Goal: Task Accomplishment & Management: Use online tool/utility

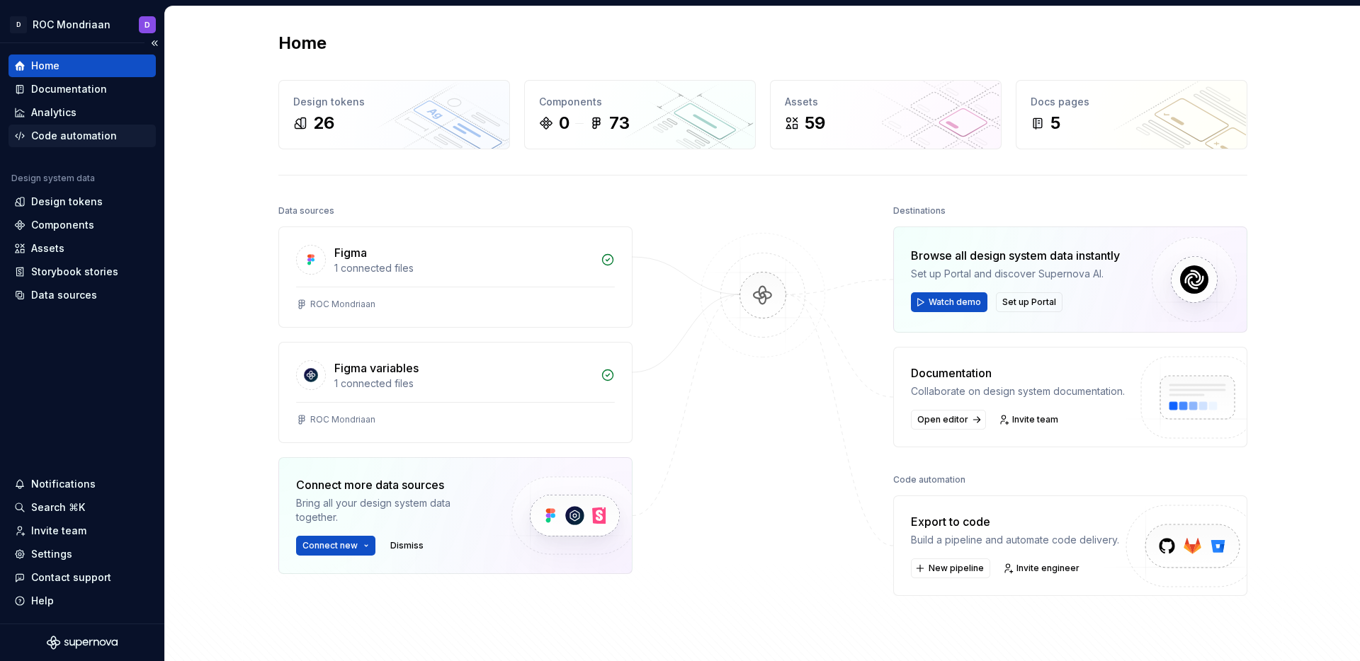
click at [84, 140] on div "Code automation" at bounding box center [74, 136] width 86 height 14
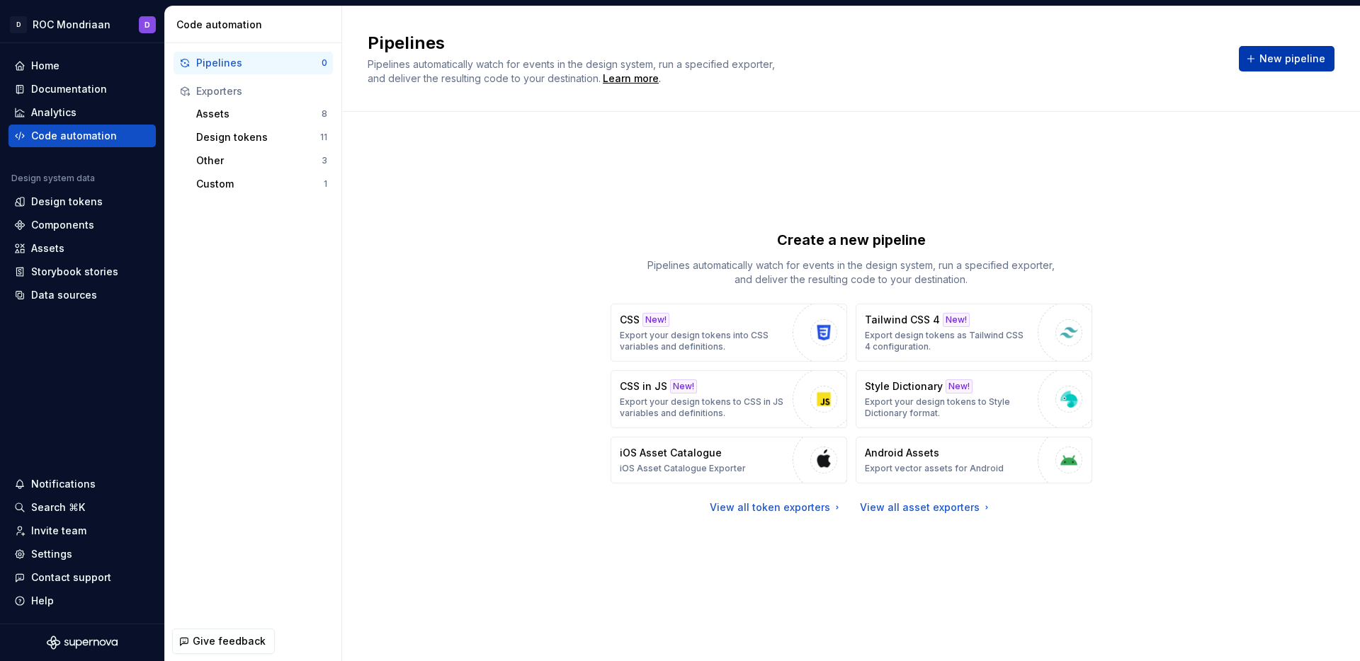
click at [1265, 57] on span "New pipeline" at bounding box center [1292, 59] width 66 height 14
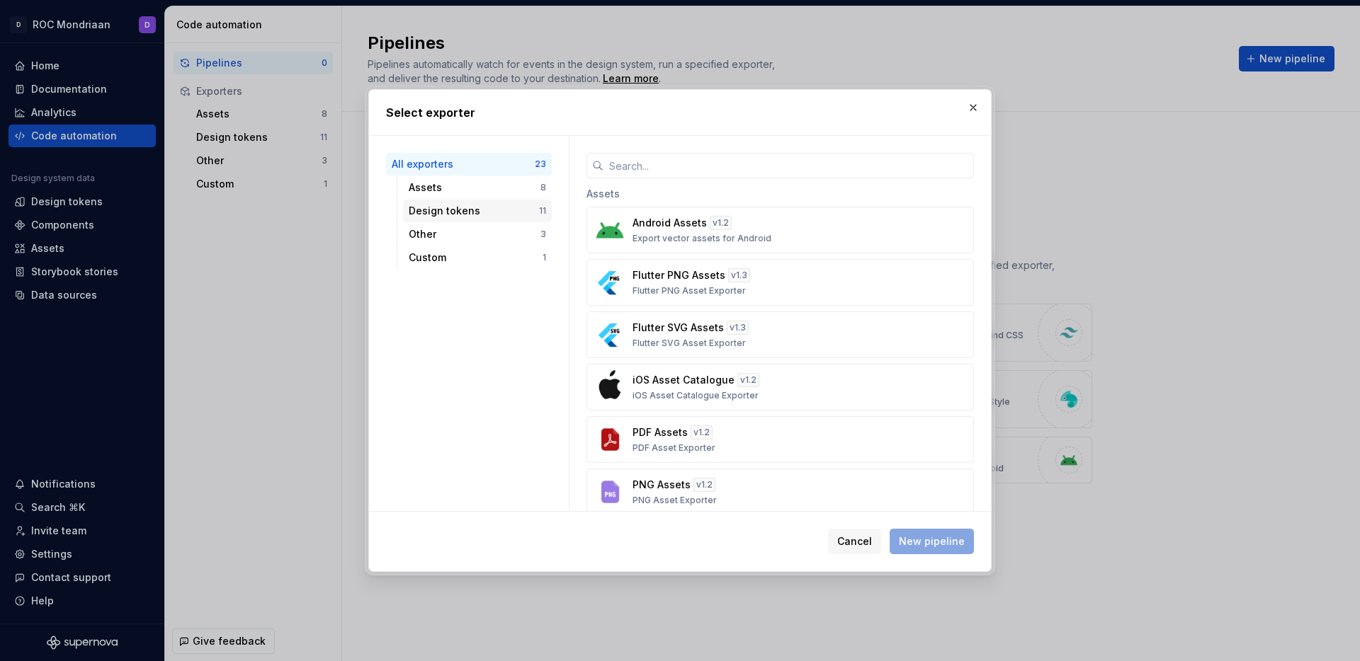
click at [516, 210] on div "Design tokens" at bounding box center [474, 211] width 130 height 14
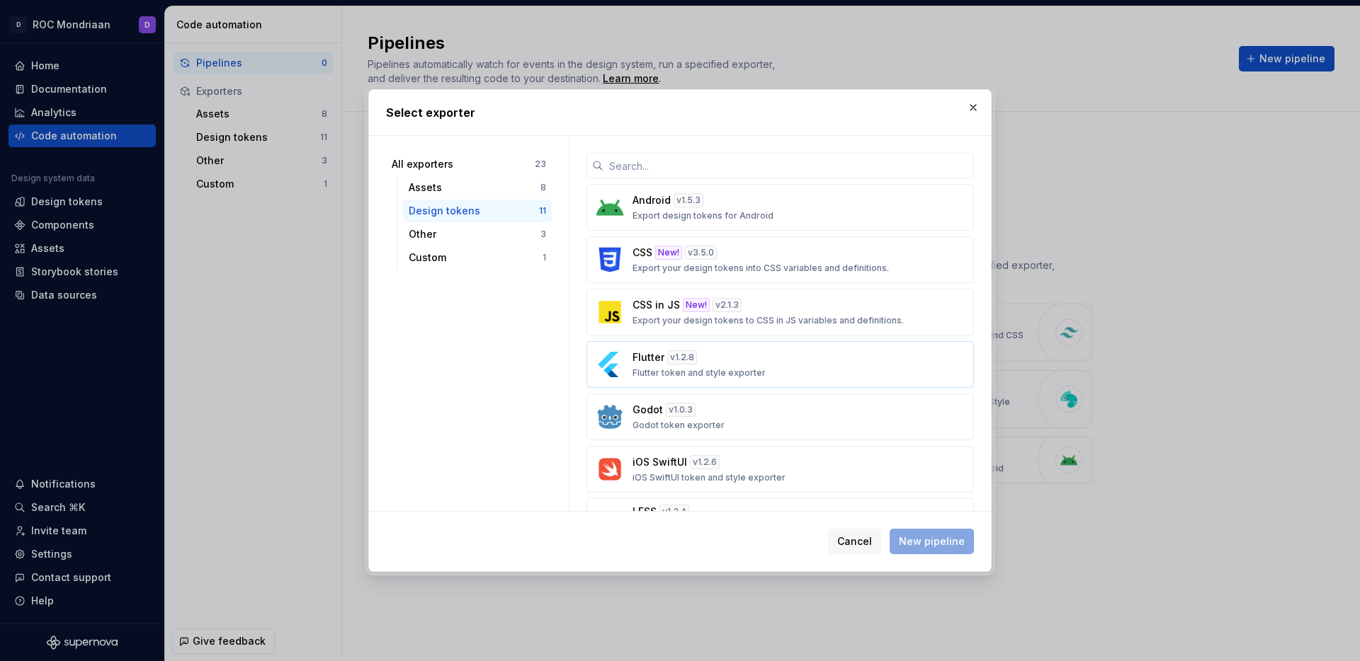
click at [724, 373] on p "Flutter token and style exporter" at bounding box center [698, 373] width 133 height 11
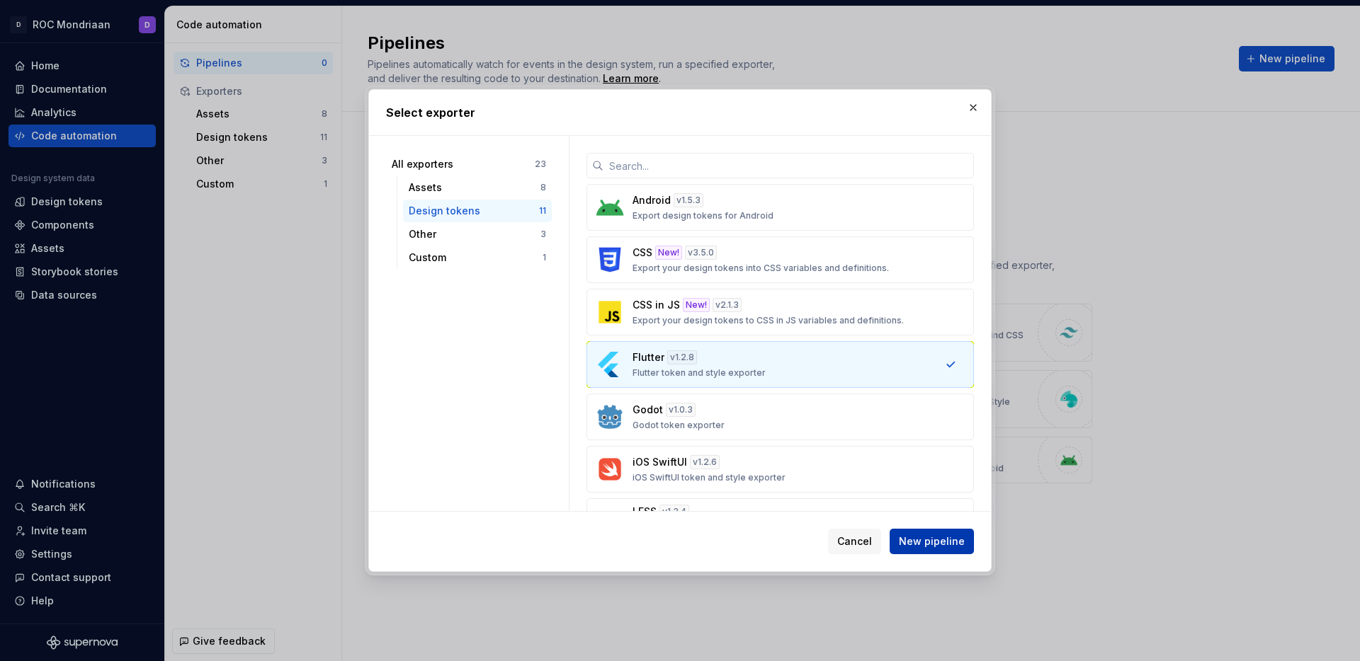
click at [909, 538] on span "New pipeline" at bounding box center [932, 542] width 66 height 14
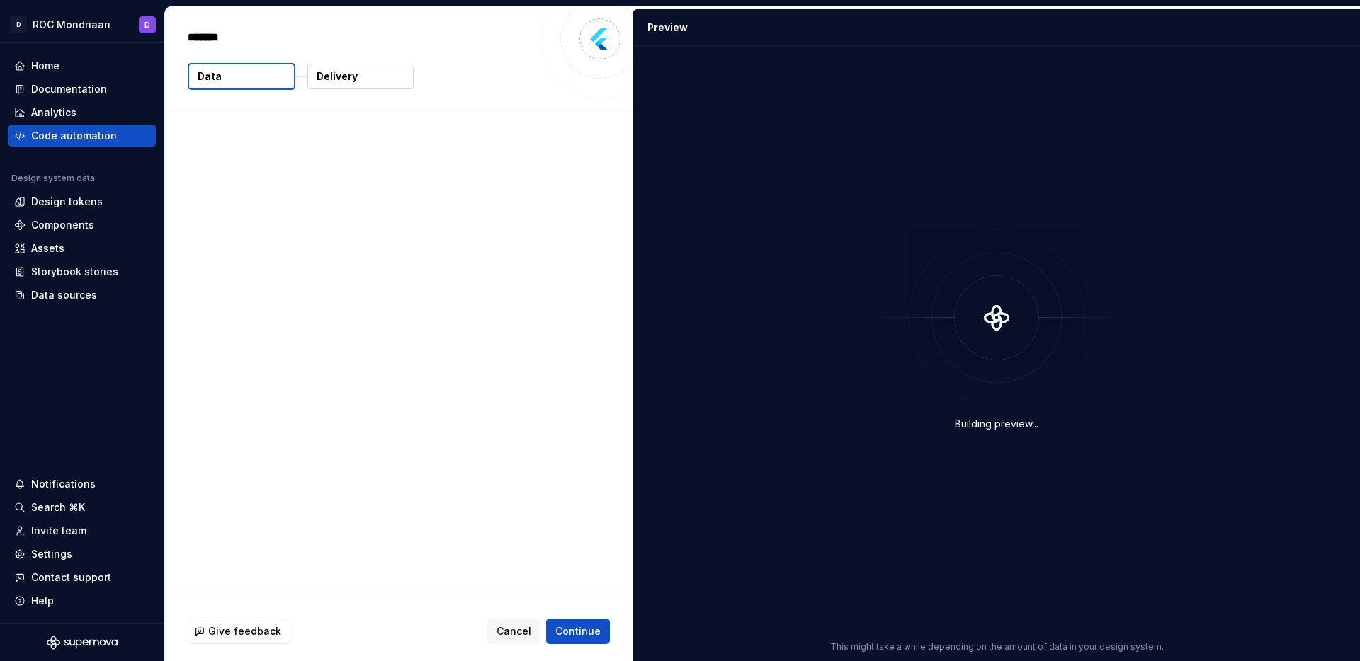
type textarea "*"
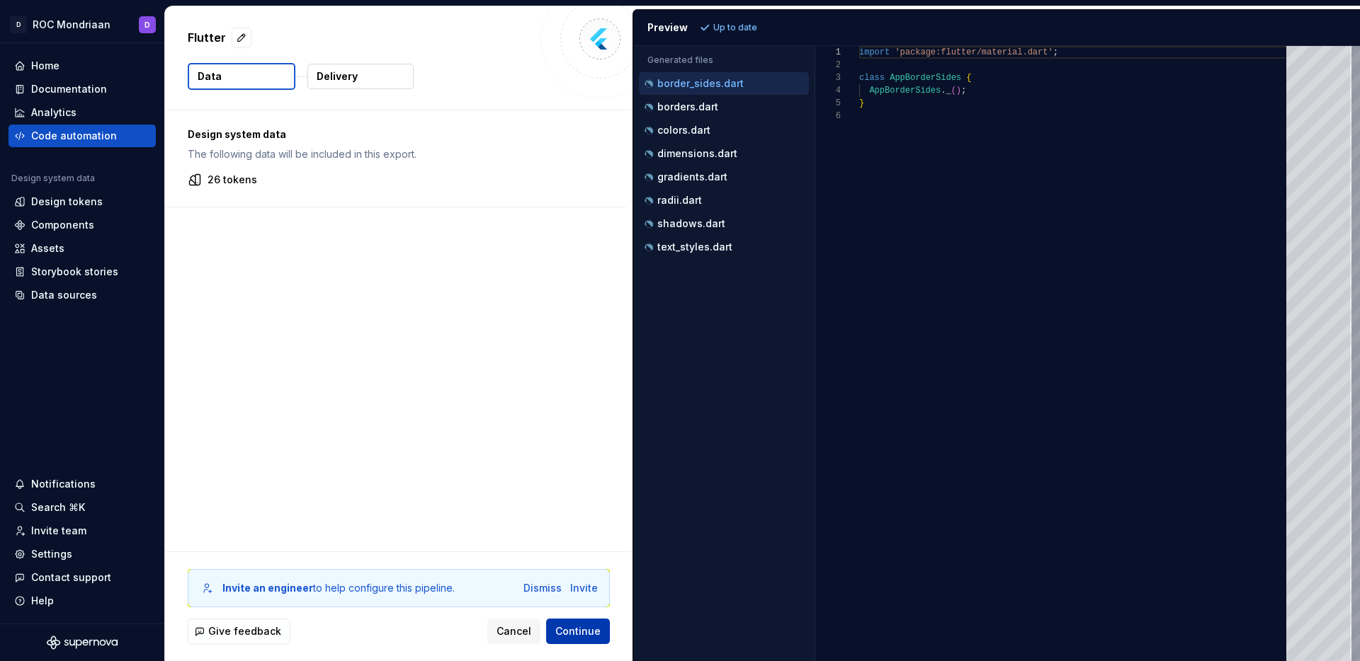
click at [576, 632] on span "Continue" at bounding box center [577, 632] width 45 height 14
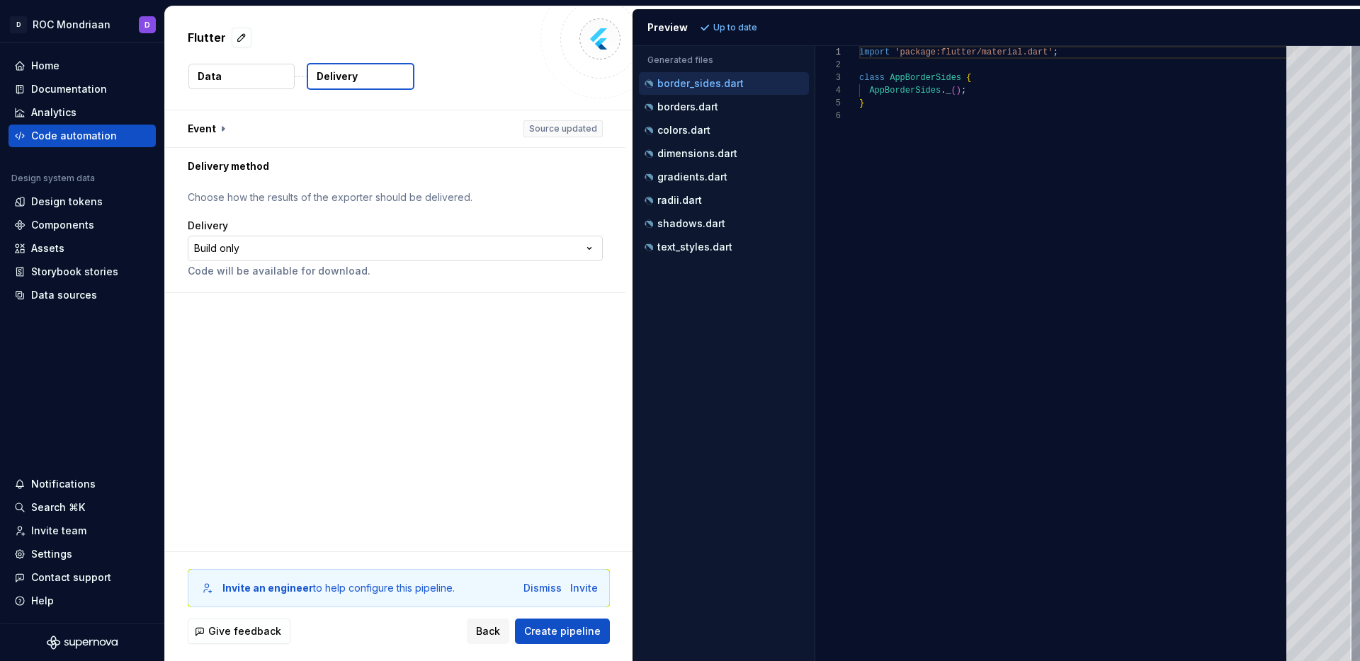
click at [262, 247] on html "**********" at bounding box center [680, 330] width 1360 height 661
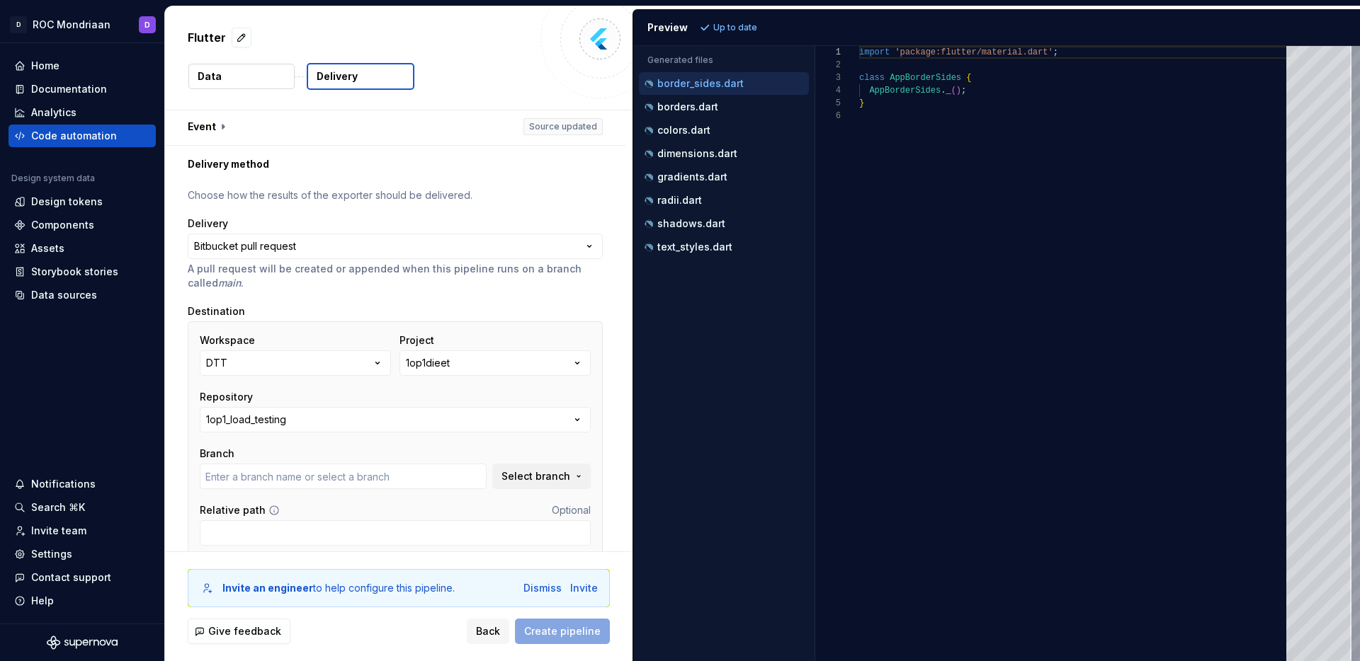
scroll to position [3, 0]
type input "bugfix/MCD-270-flutter-0.4.9-create-account-com"
click at [427, 360] on div "1op1dieet" at bounding box center [428, 363] width 44 height 14
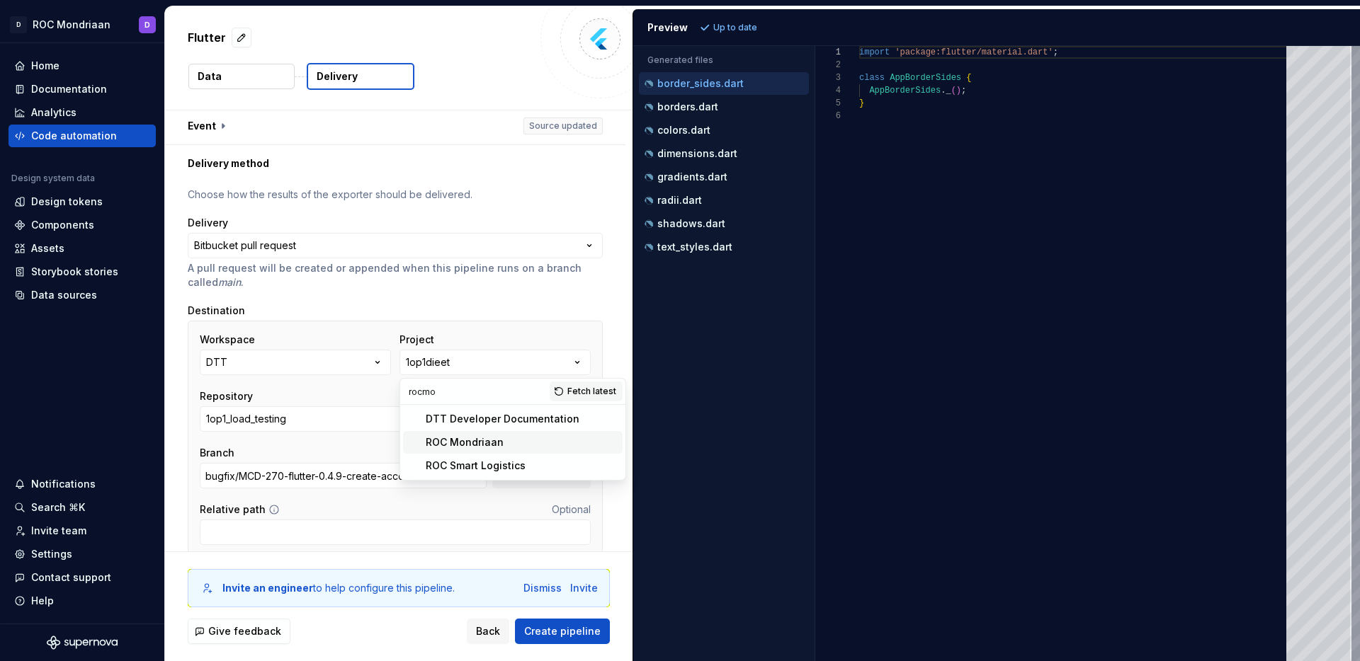
type input "rocmo"
click at [479, 443] on div "ROC Mondriaan" at bounding box center [465, 443] width 78 height 14
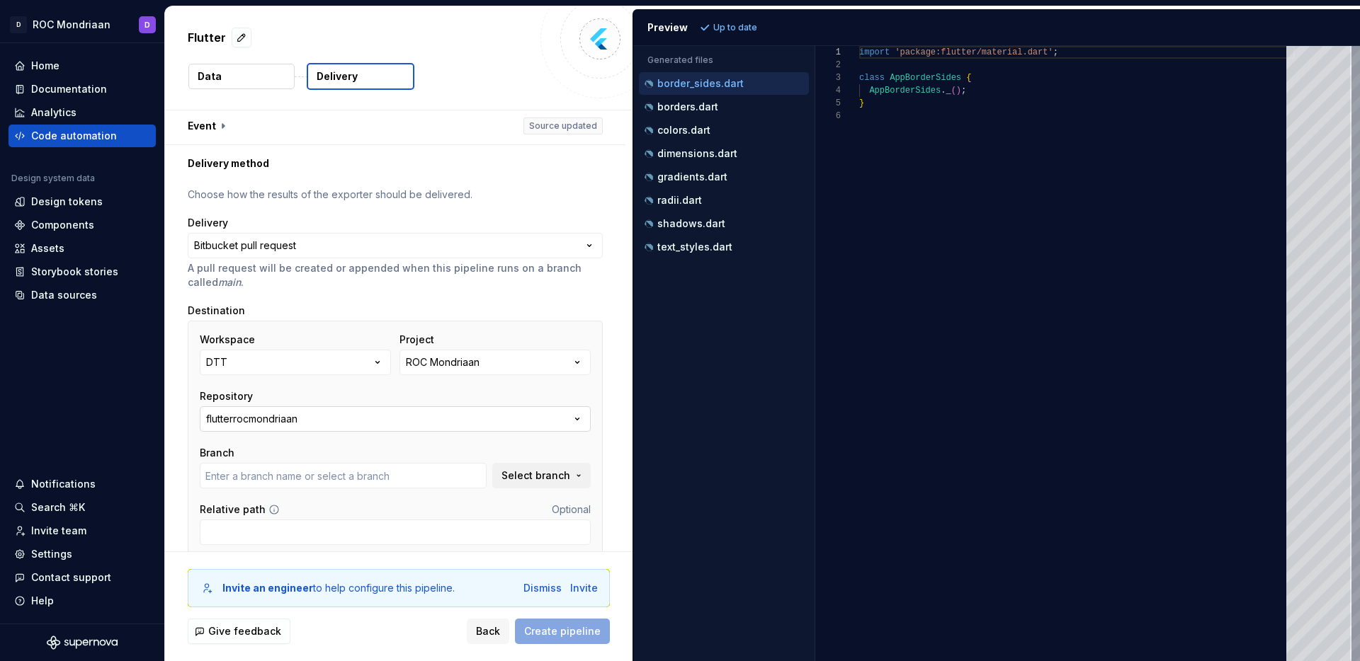
type input "addition_of_bloc"
click at [383, 478] on input "addition_of_bloc" at bounding box center [343, 475] width 287 height 25
click at [583, 481] on button "Select branch" at bounding box center [541, 475] width 98 height 25
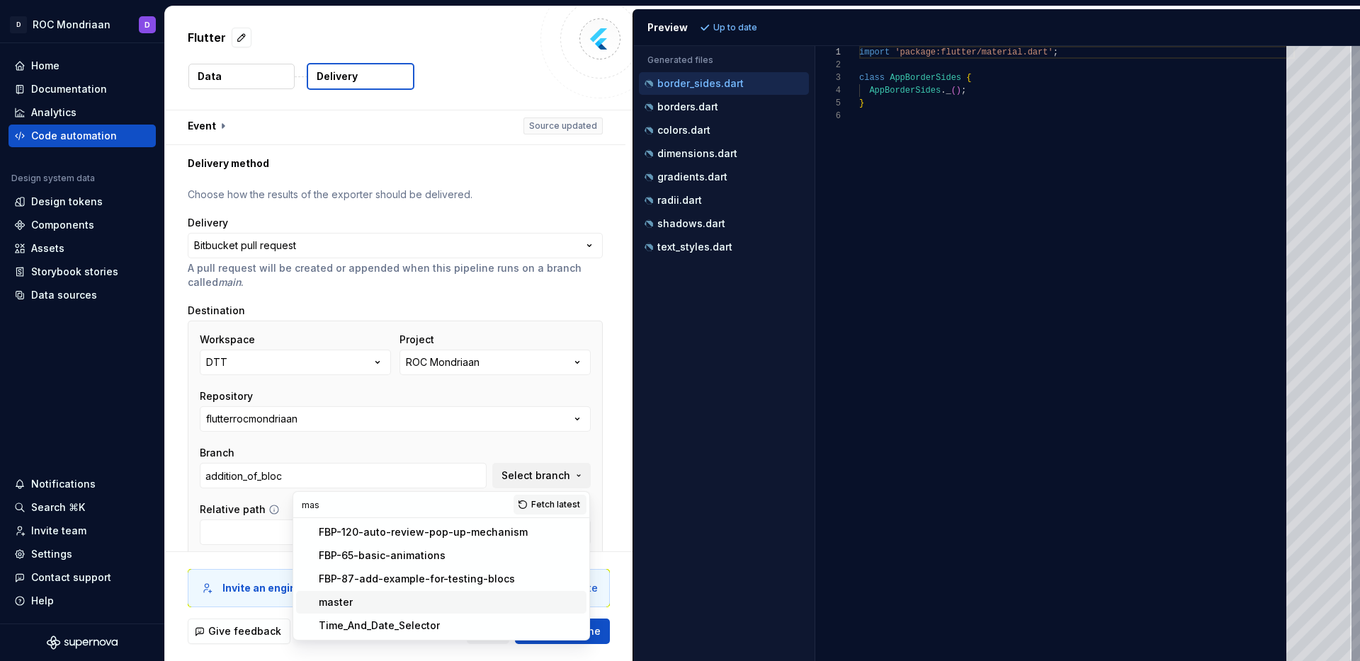
type input "mas"
click at [334, 605] on div "master" at bounding box center [336, 603] width 34 height 14
type input "master"
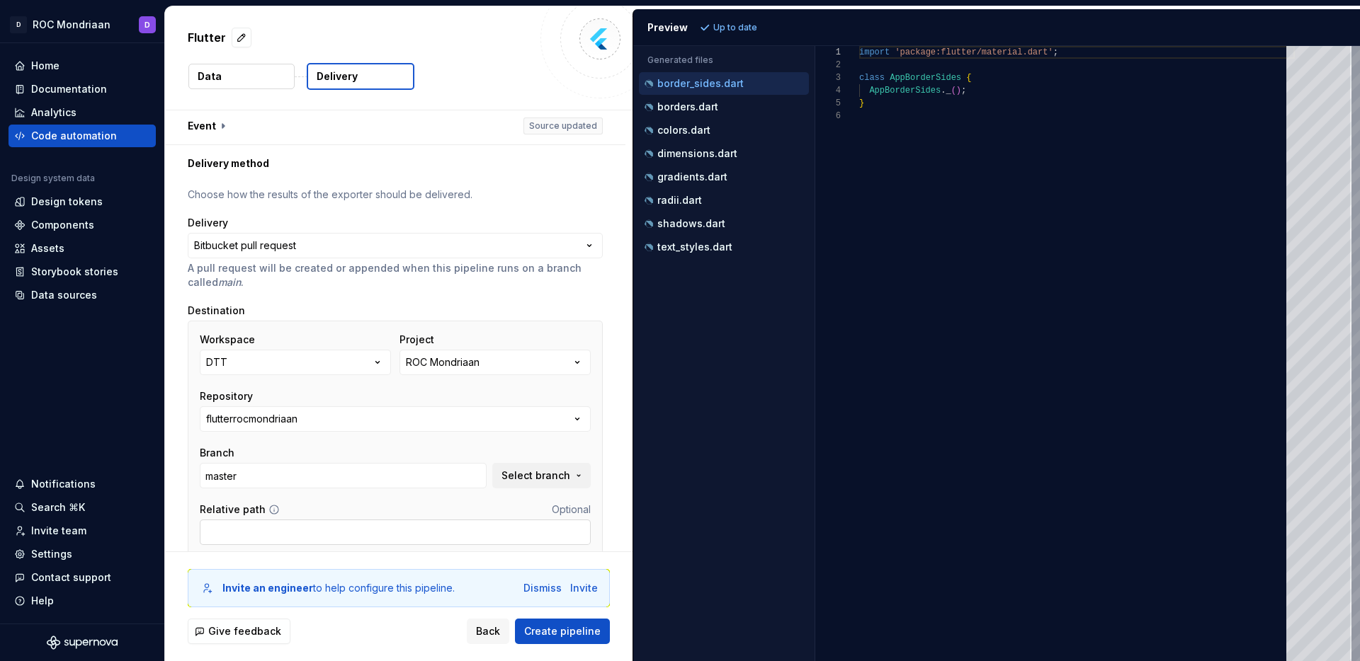
click at [316, 530] on input "Relative path" at bounding box center [395, 532] width 391 height 25
type input "lib/fi"
type input "lib/figma"
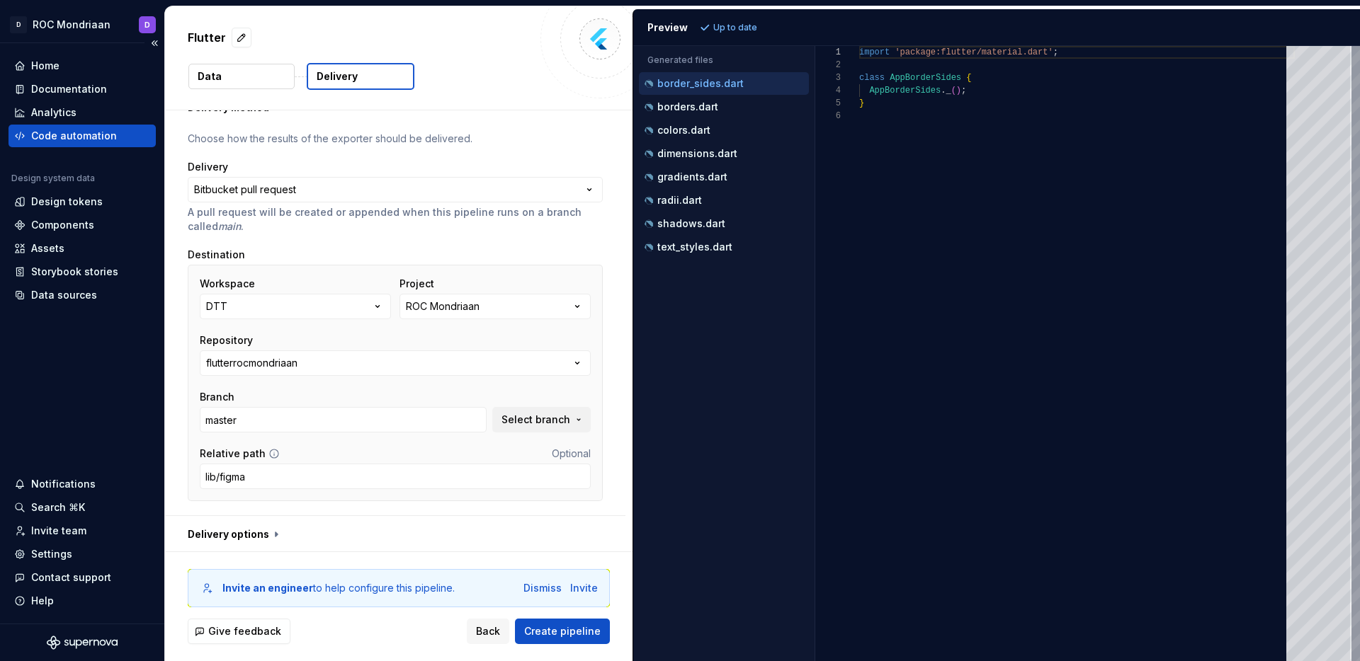
scroll to position [61, 0]
click at [263, 533] on button "button" at bounding box center [395, 532] width 460 height 37
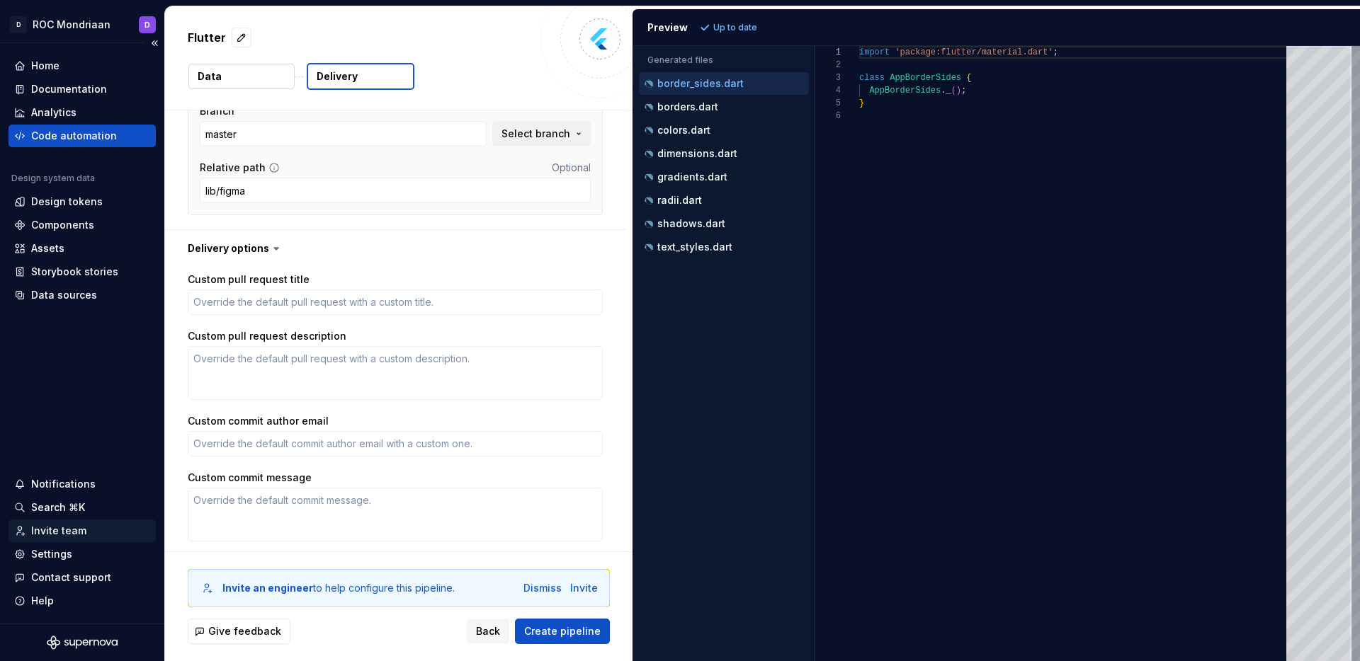
scroll to position [395, 0]
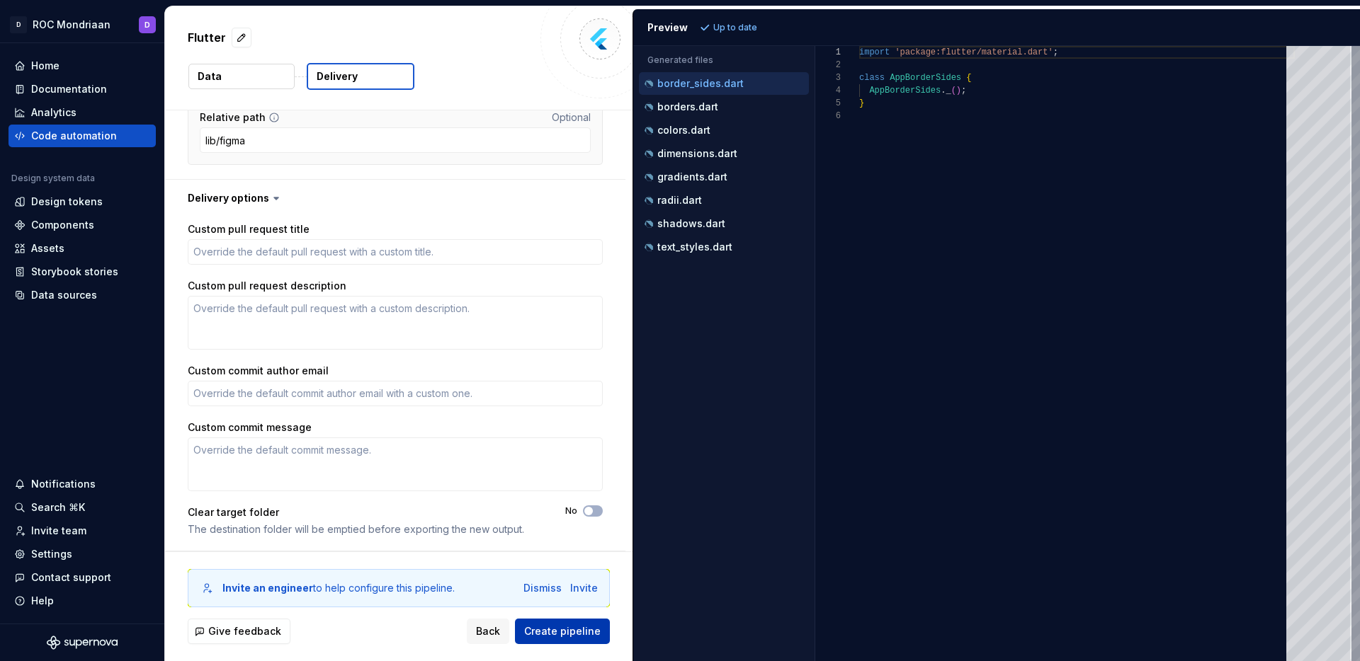
click at [562, 636] on span "Create pipeline" at bounding box center [562, 632] width 76 height 14
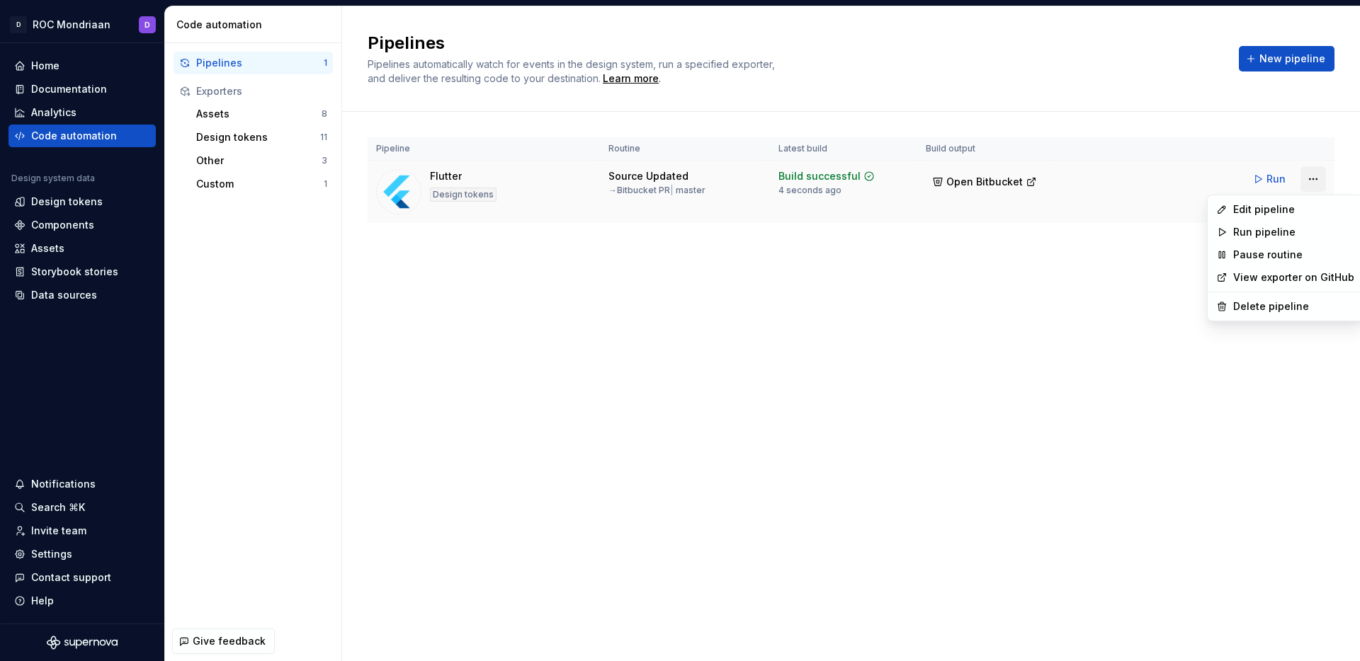
click at [1323, 178] on html "D ROC Mondriaan D Home Documentation Analytics Code automation Design system da…" at bounding box center [680, 330] width 1360 height 661
click at [1256, 209] on div "Edit pipeline" at bounding box center [1293, 210] width 121 height 14
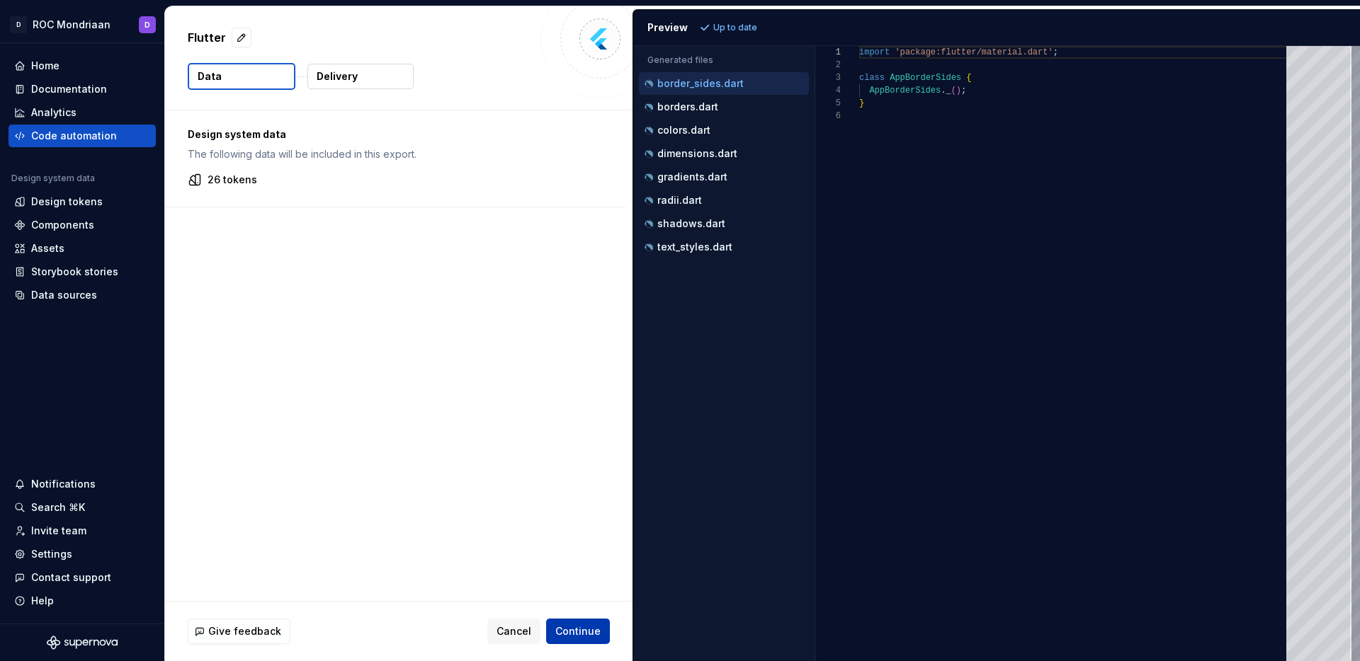
click at [581, 633] on span "Continue" at bounding box center [577, 632] width 45 height 14
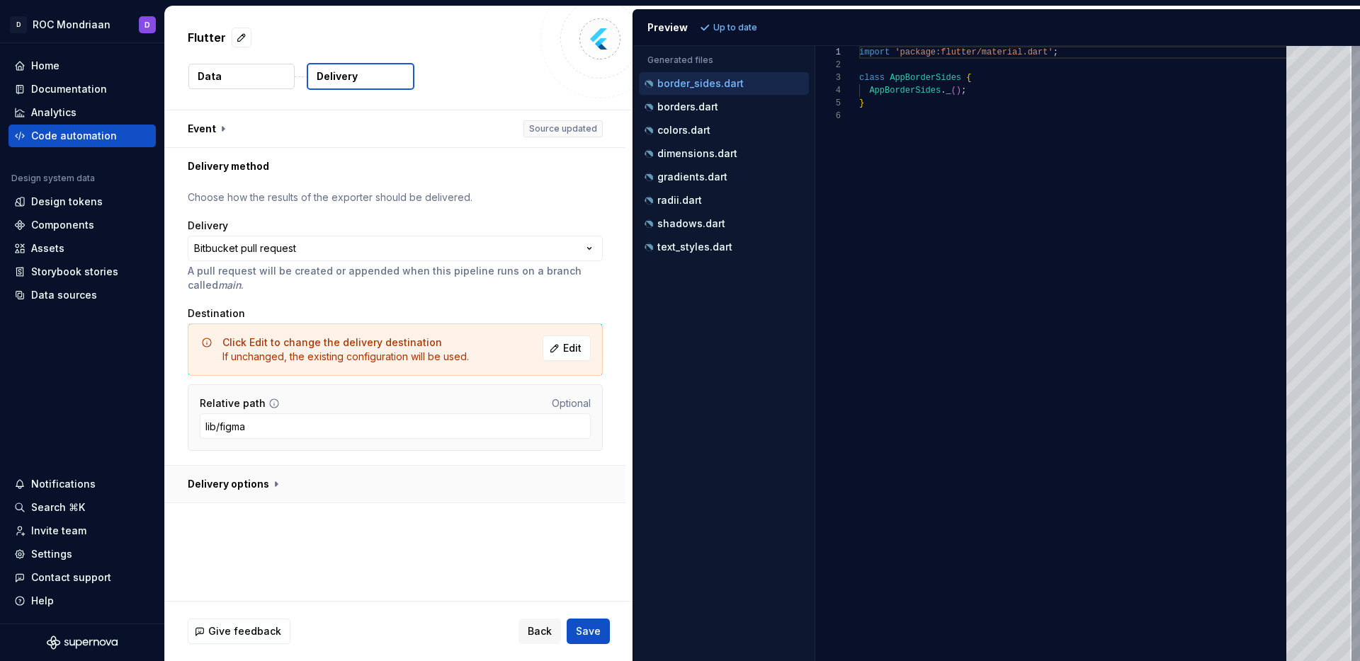
click at [261, 482] on button "button" at bounding box center [395, 484] width 460 height 37
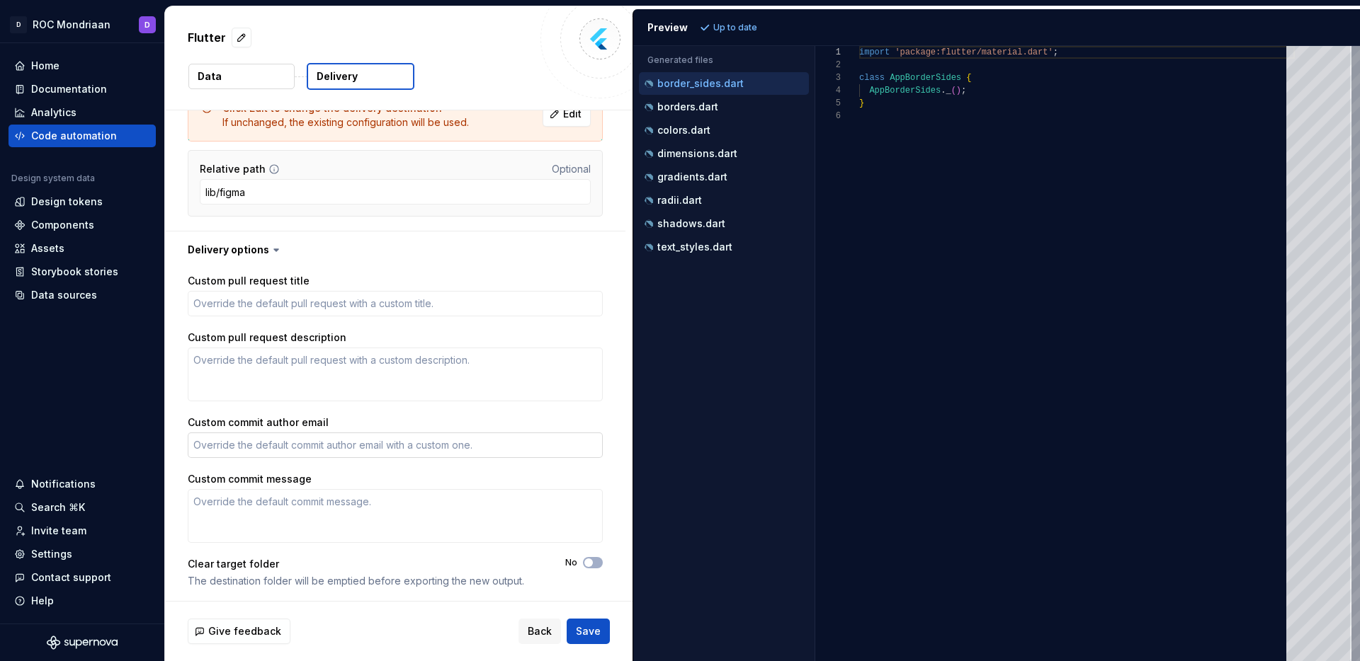
scroll to position [237, 0]
click at [591, 567] on div "Clear target folder The destination folder will be emptied before exporting the…" at bounding box center [395, 570] width 415 height 31
click at [591, 562] on span "button" at bounding box center [588, 561] width 8 height 8
click at [599, 630] on span "Save" at bounding box center [588, 632] width 25 height 14
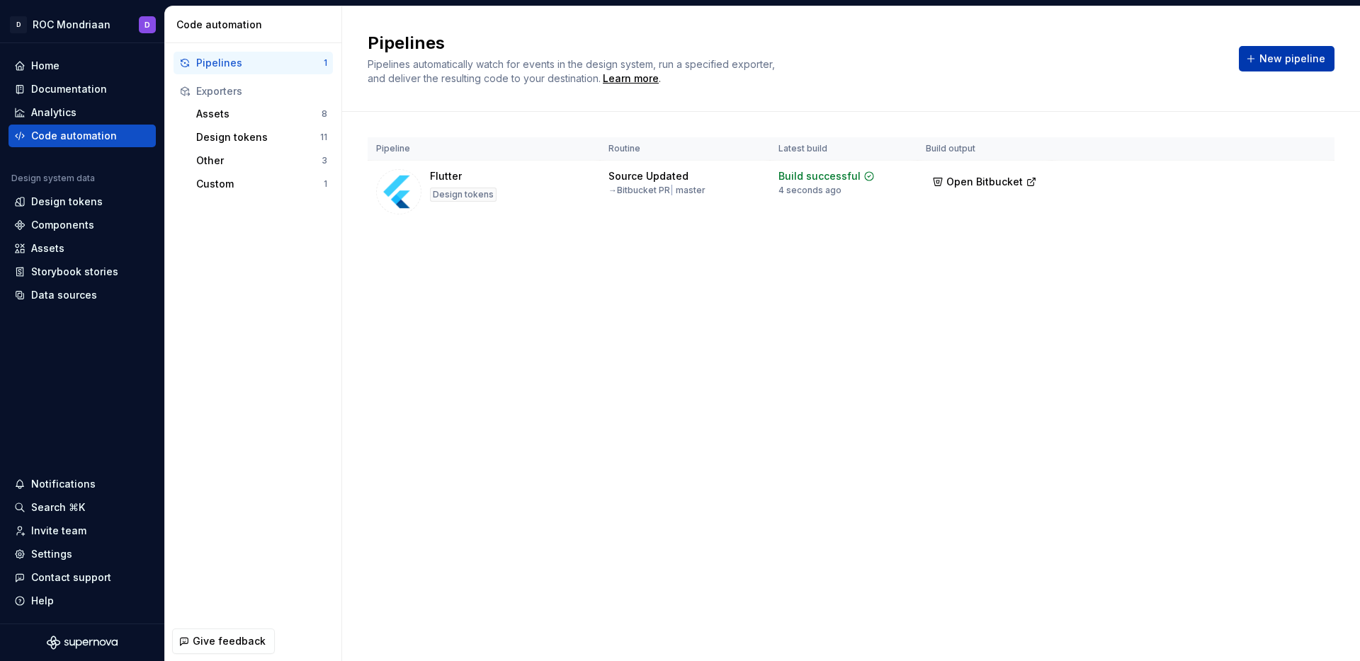
click at [1273, 67] on button "New pipeline" at bounding box center [1287, 58] width 96 height 25
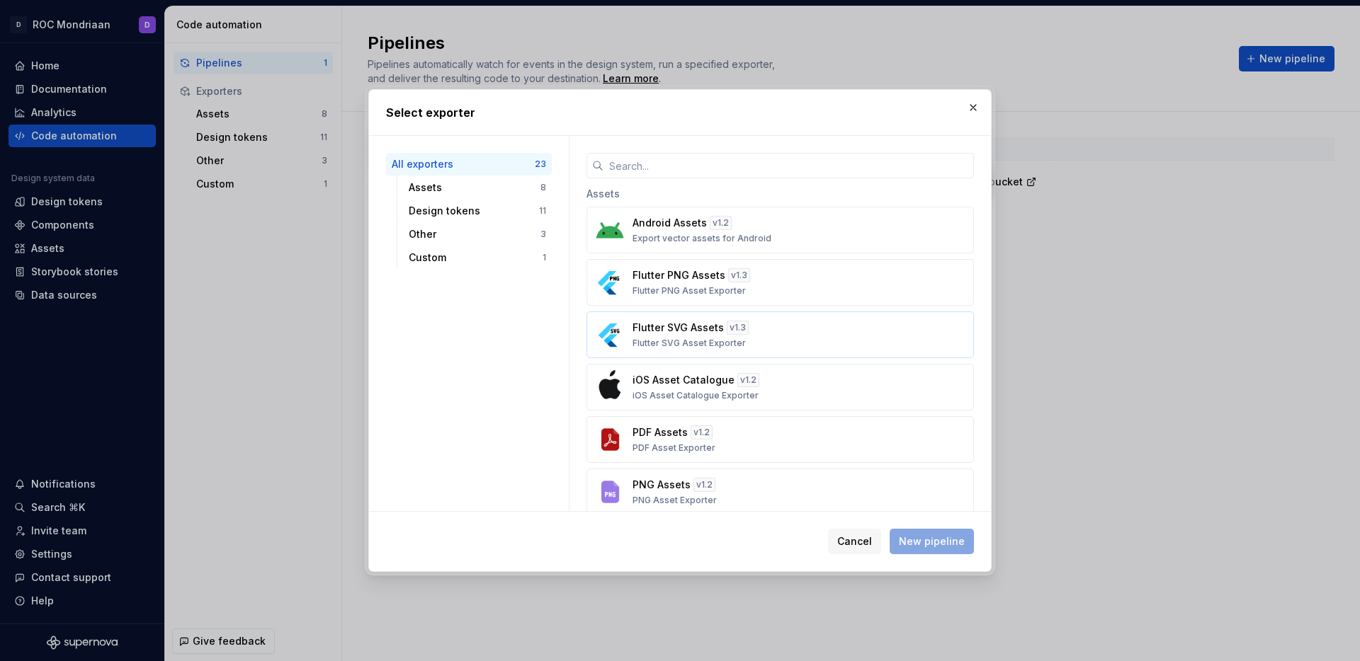
click at [686, 331] on p "Flutter SVG Assets" at bounding box center [677, 328] width 91 height 14
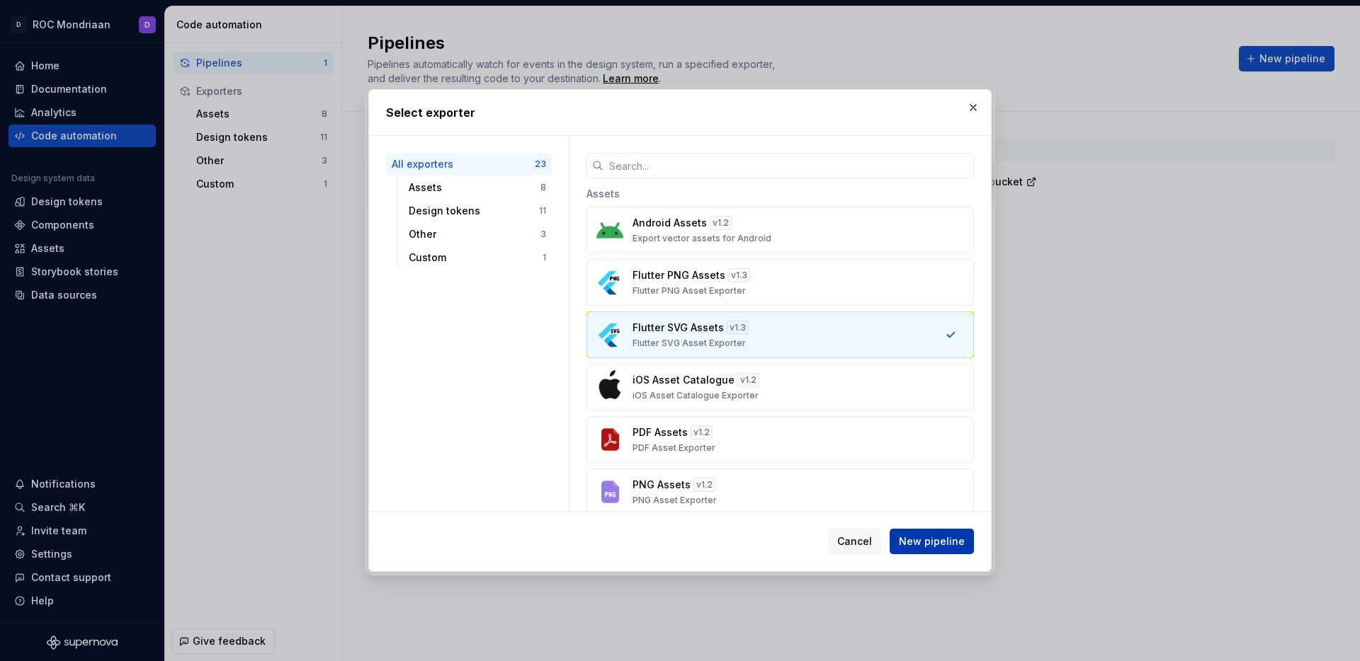
click at [938, 538] on span "New pipeline" at bounding box center [932, 542] width 66 height 14
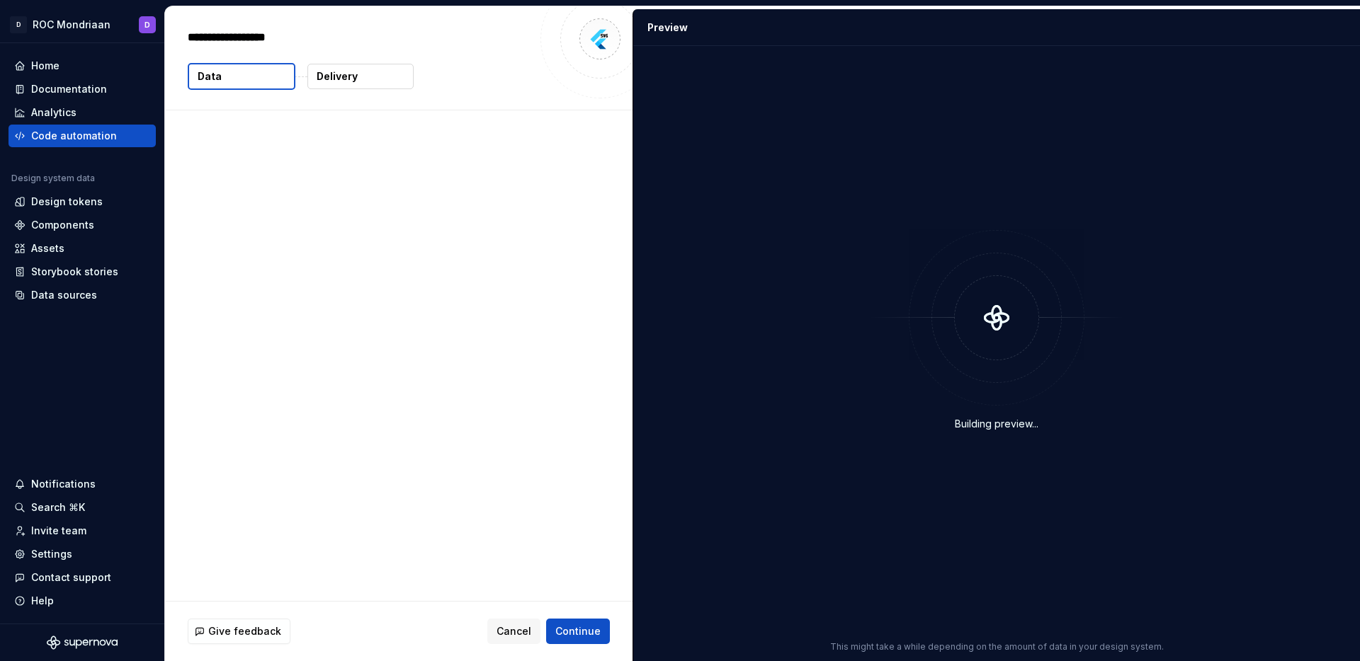
type textarea "*"
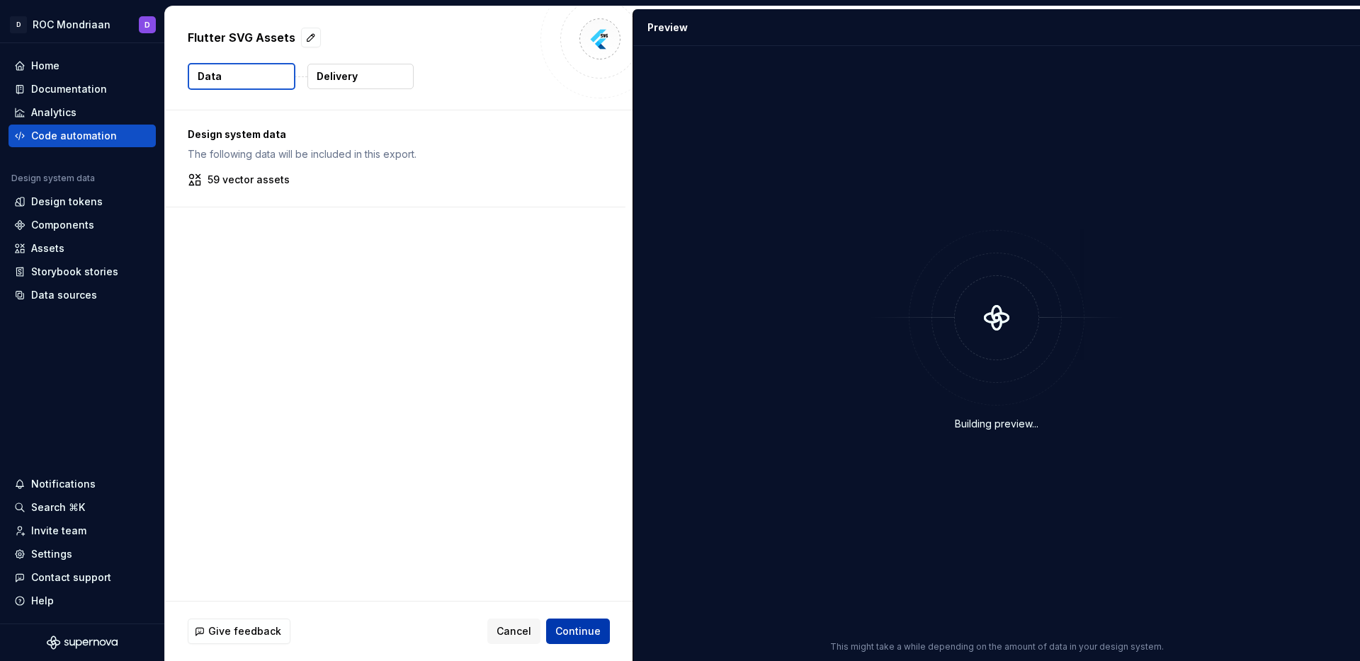
click at [564, 623] on button "Continue" at bounding box center [578, 631] width 64 height 25
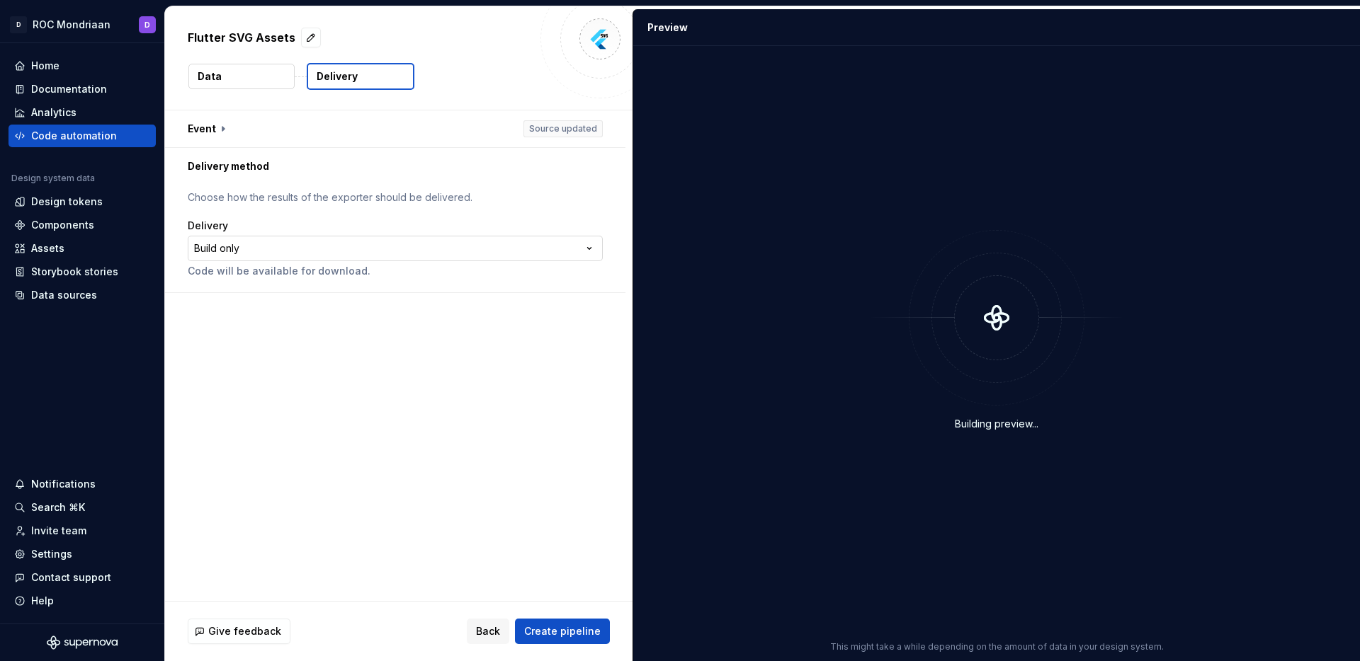
click at [254, 250] on html "**********" at bounding box center [680, 330] width 1360 height 661
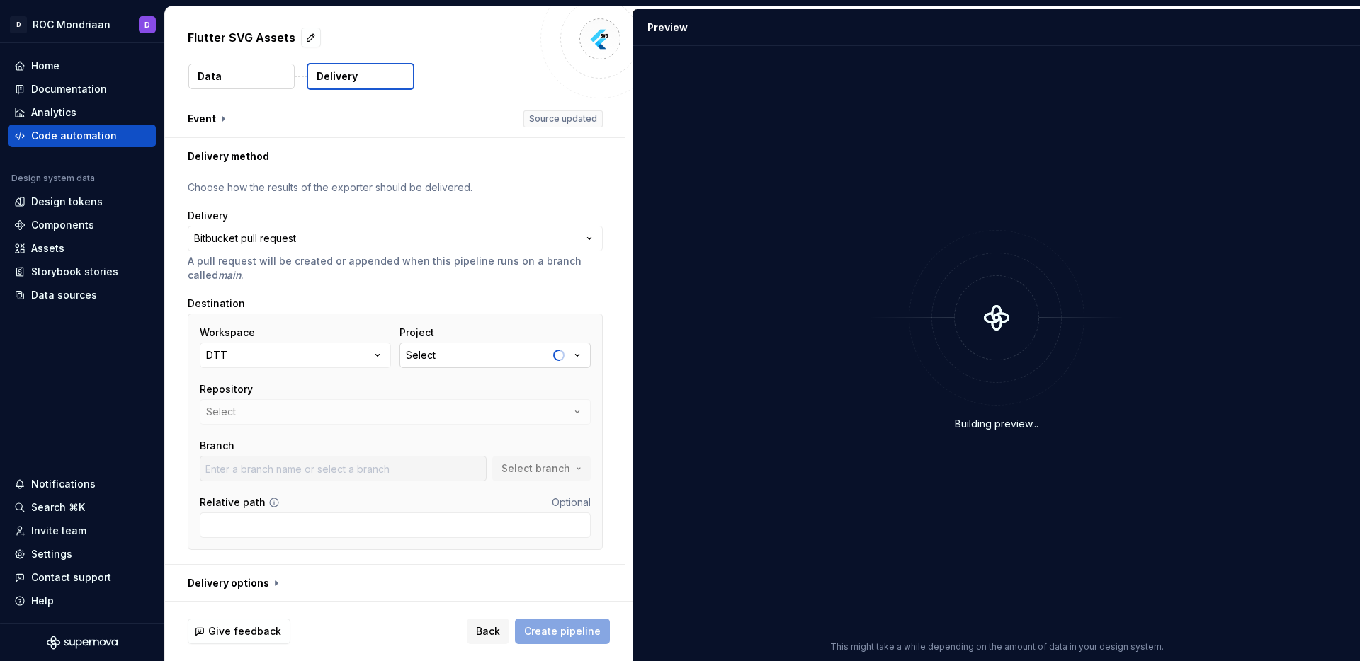
scroll to position [11, 0]
click at [436, 353] on button "Select" at bounding box center [494, 353] width 191 height 25
type input "roc"
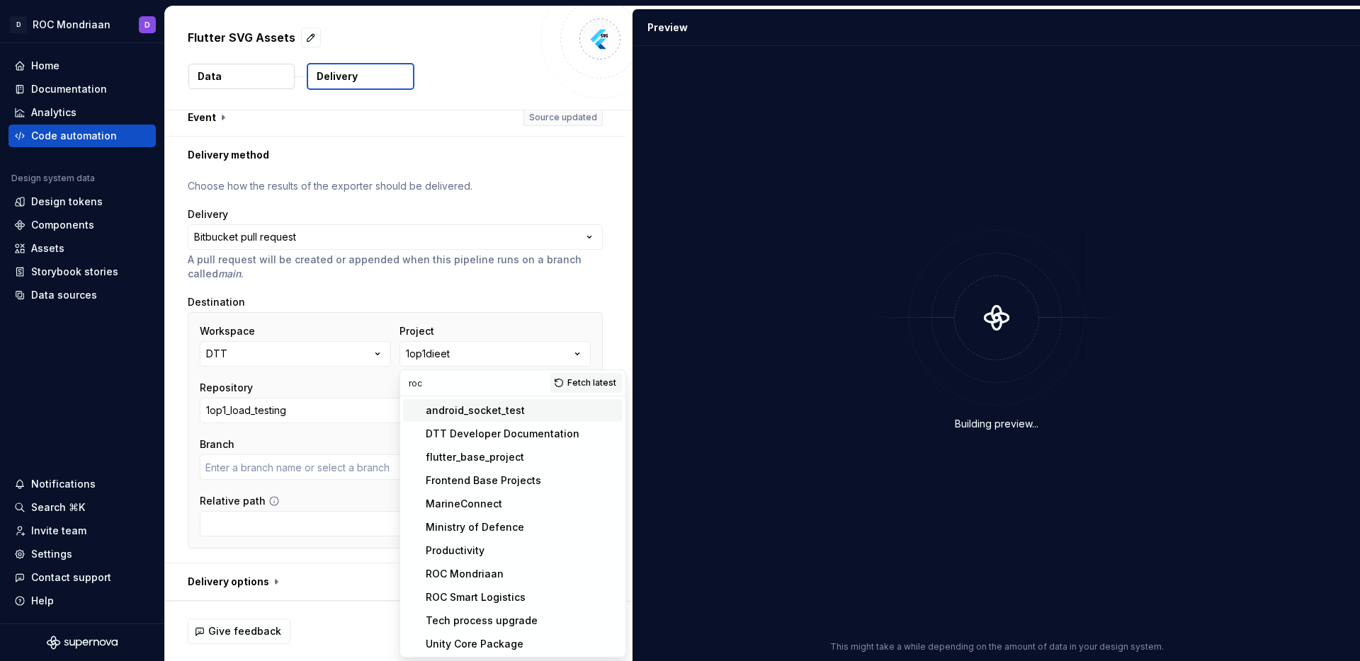
drag, startPoint x: 448, startPoint y: 385, endPoint x: 385, endPoint y: 383, distance: 63.0
click at [385, 383] on body "**********" at bounding box center [680, 330] width 1360 height 661
type input "bugfix/MCD-270-flutter-0.4.9-create-account-com"
type input "roc"
click at [451, 359] on button "1op1dieet" at bounding box center [494, 353] width 191 height 25
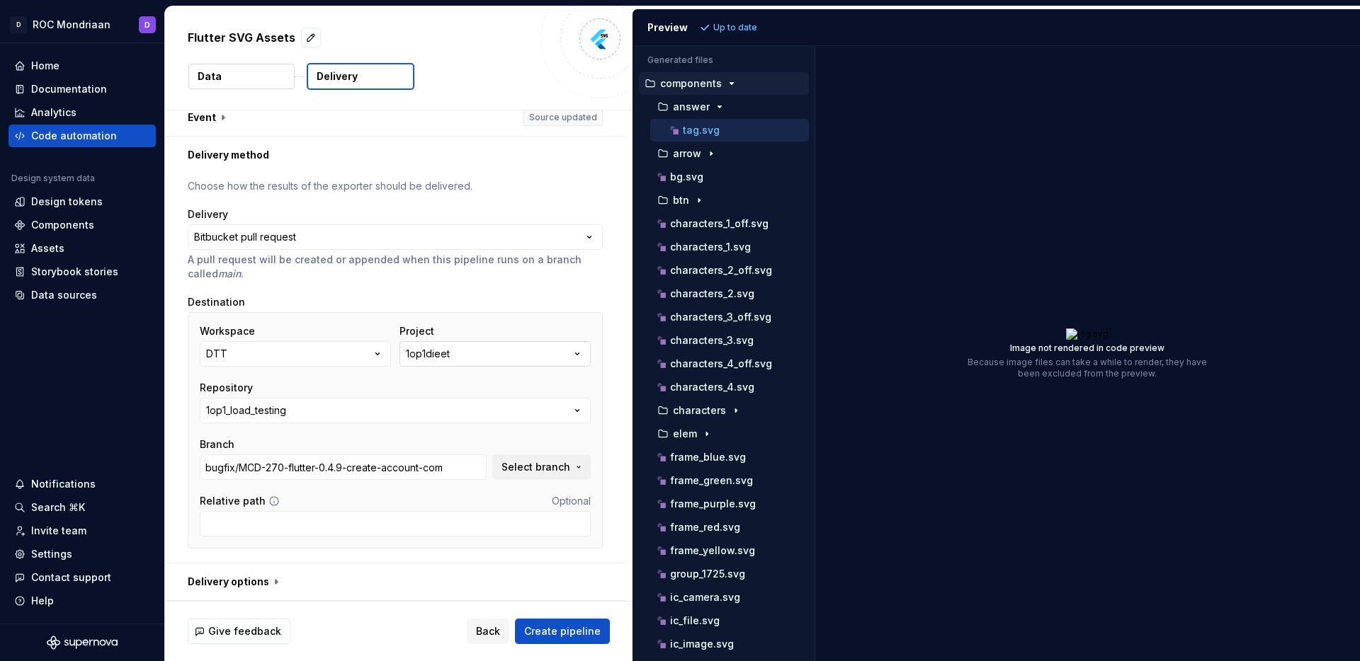
click at [453, 357] on button "1op1dieet" at bounding box center [494, 353] width 191 height 25
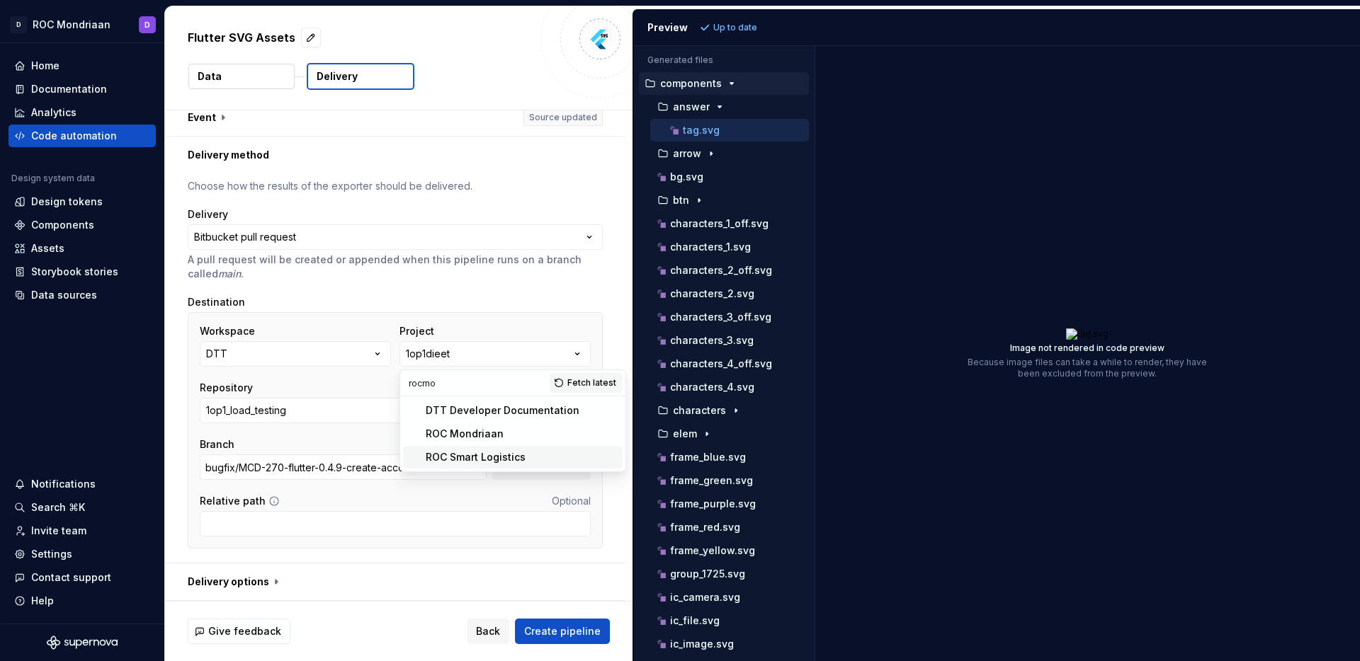
type input "rocmo"
click at [457, 436] on div "ROC Mondriaan" at bounding box center [465, 434] width 78 height 14
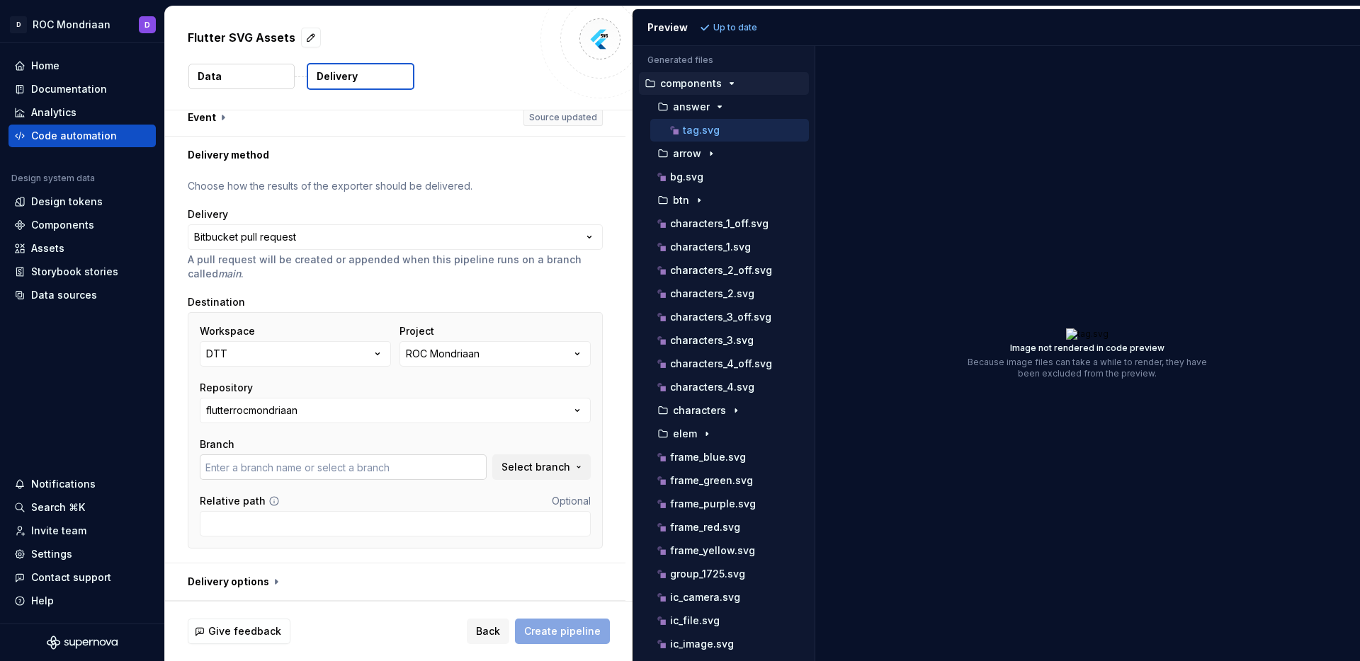
click at [387, 461] on input "text" at bounding box center [343, 467] width 287 height 25
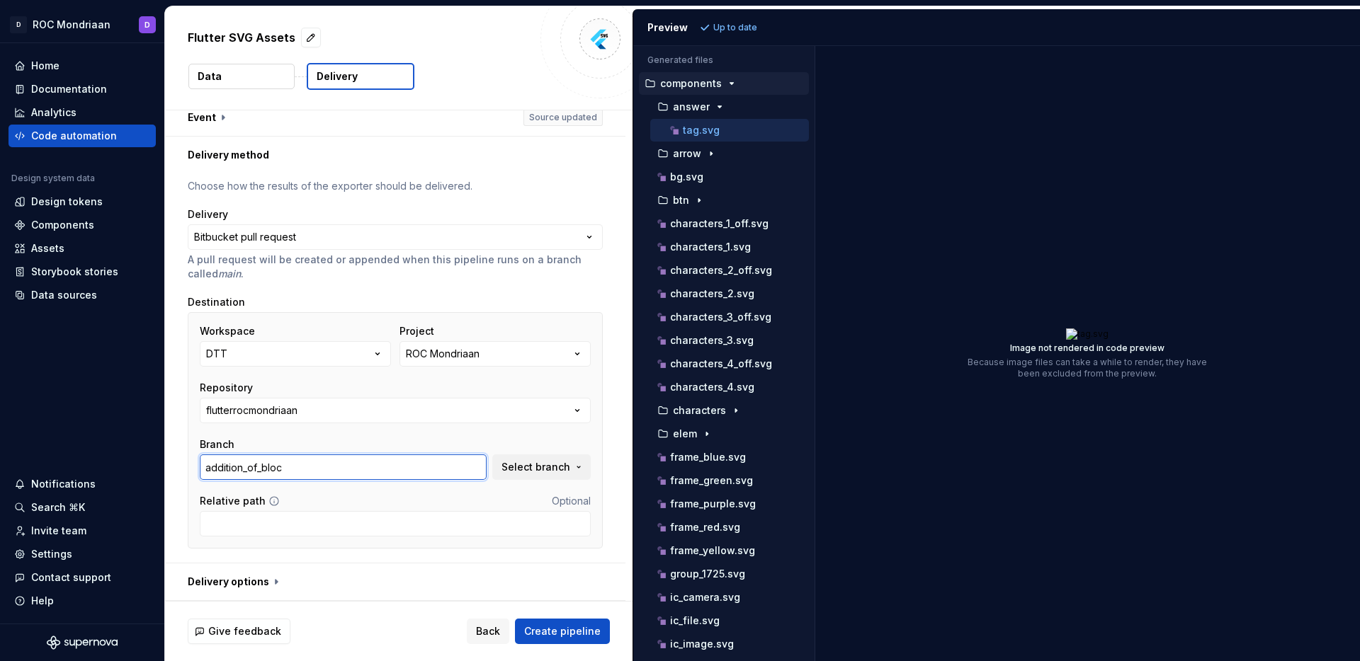
click at [390, 467] on input "addition_of_bloc" at bounding box center [343, 467] width 287 height 25
type input "mas"
click at [508, 477] on button "Select branch" at bounding box center [541, 467] width 98 height 25
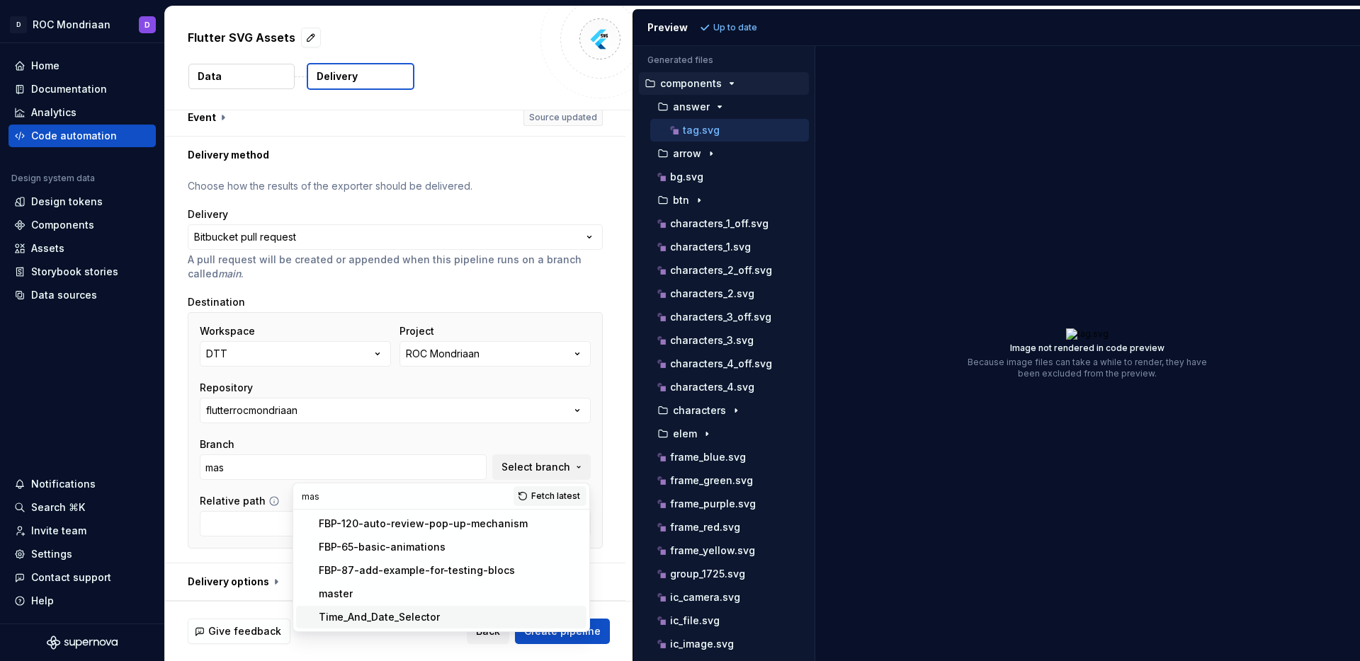
type input "mas"
click at [384, 598] on div "master" at bounding box center [450, 594] width 262 height 14
type input "master"
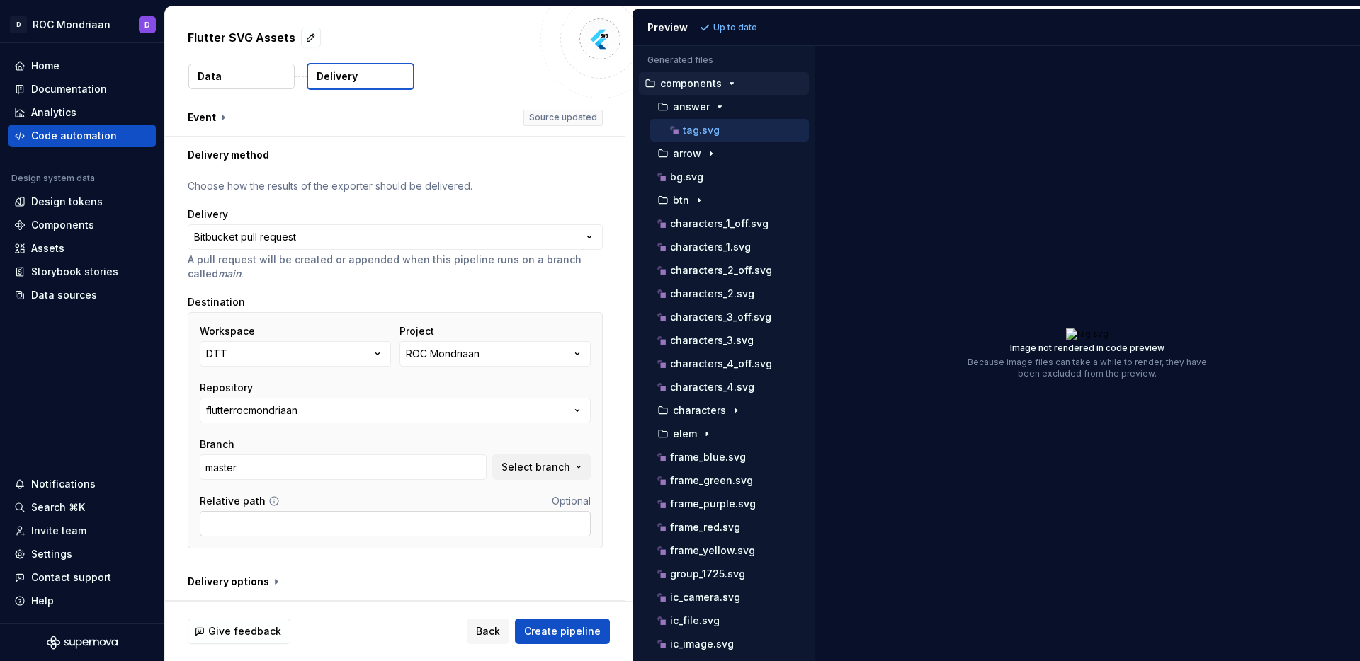
click at [393, 516] on input "Relative path" at bounding box center [395, 523] width 391 height 25
paste input "assets/figma"
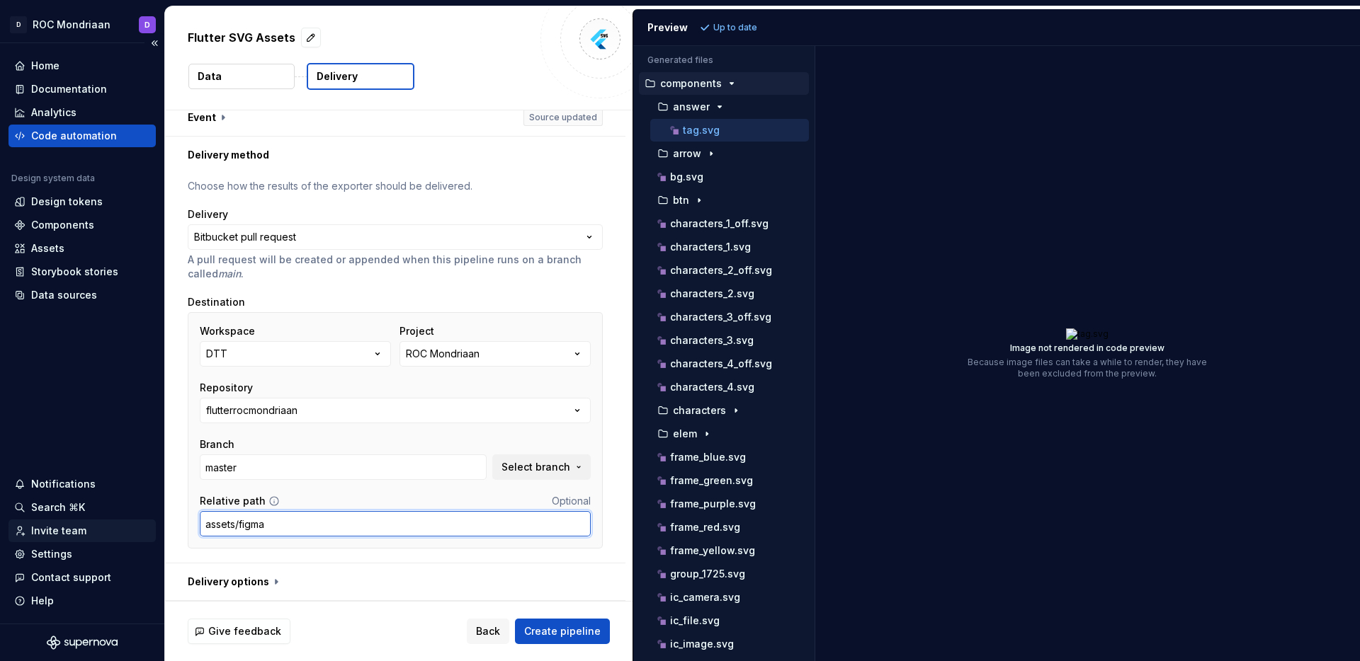
type input "assets/figma"
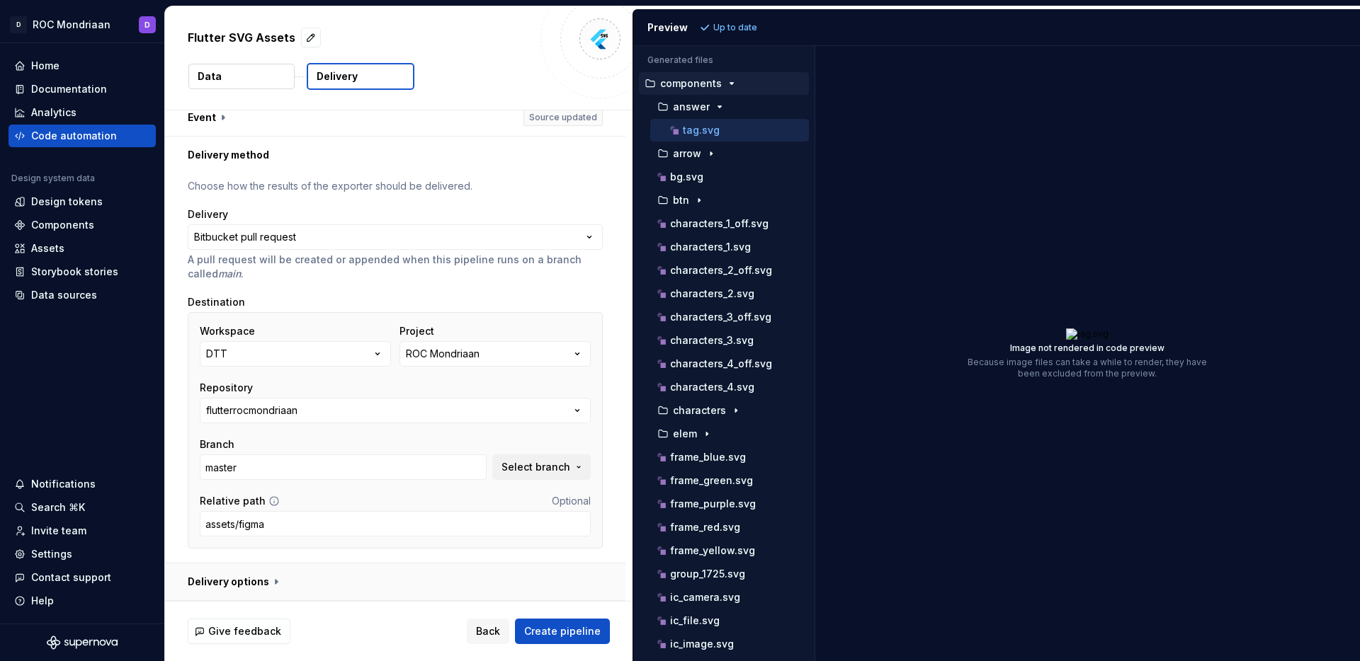
click at [254, 582] on button "button" at bounding box center [395, 582] width 460 height 37
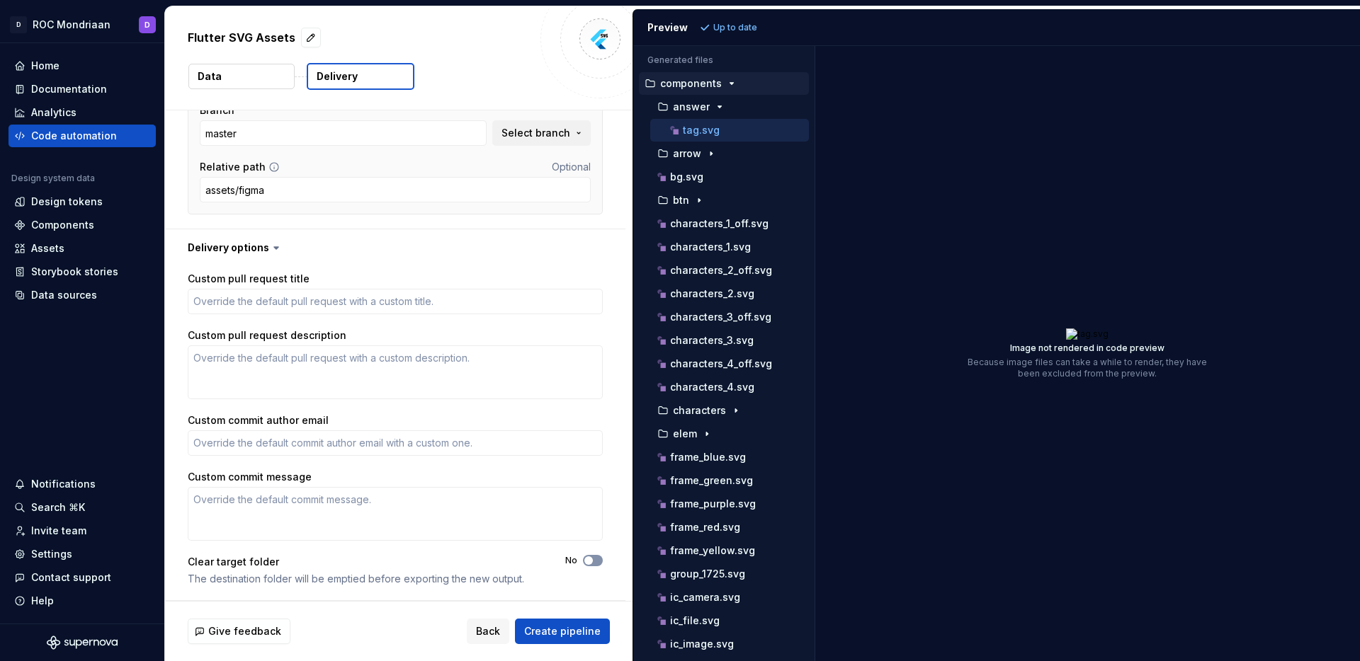
click at [589, 562] on span "button" at bounding box center [588, 561] width 8 height 8
click at [564, 626] on span "Create pipeline" at bounding box center [562, 632] width 76 height 14
type textarea "*"
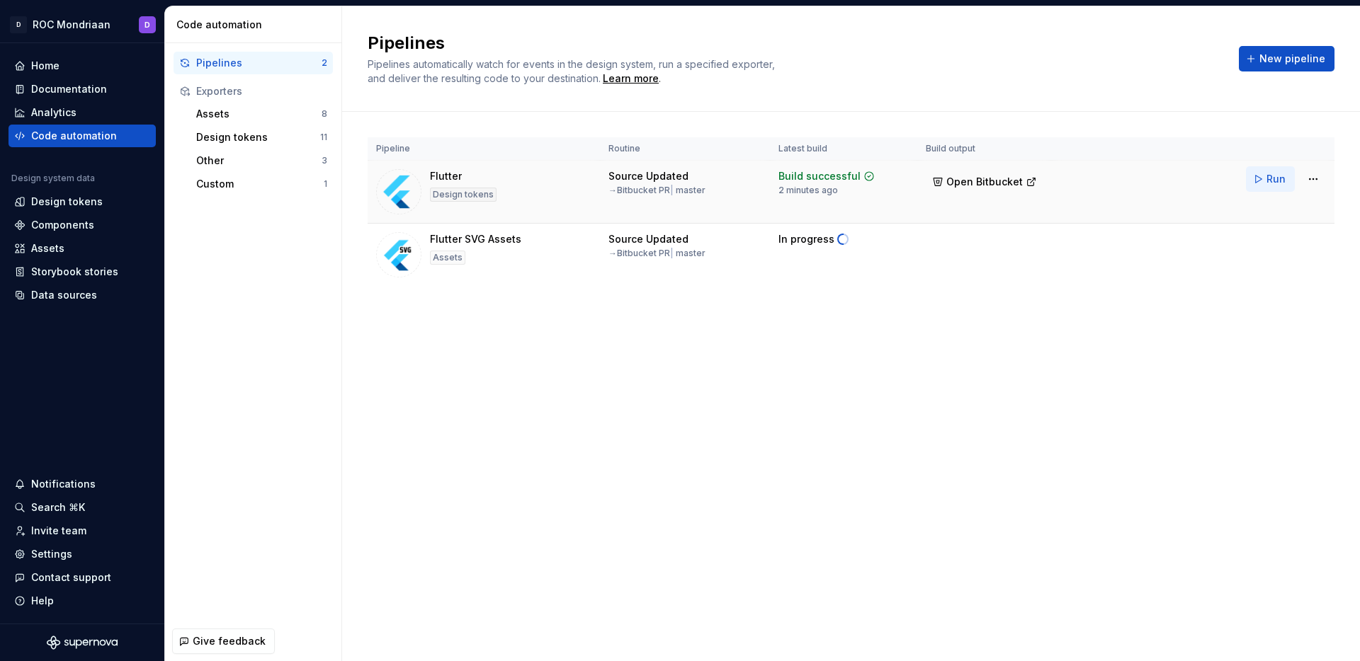
click at [1278, 179] on span "Run" at bounding box center [1275, 179] width 19 height 14
